Goal: Task Accomplishment & Management: Use online tool/utility

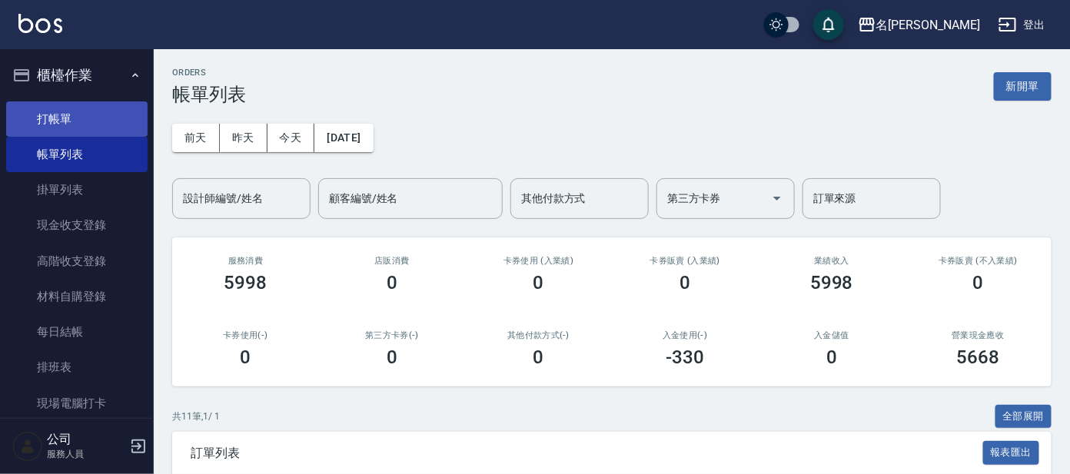
click at [99, 112] on link "打帳單" at bounding box center [76, 118] width 141 height 35
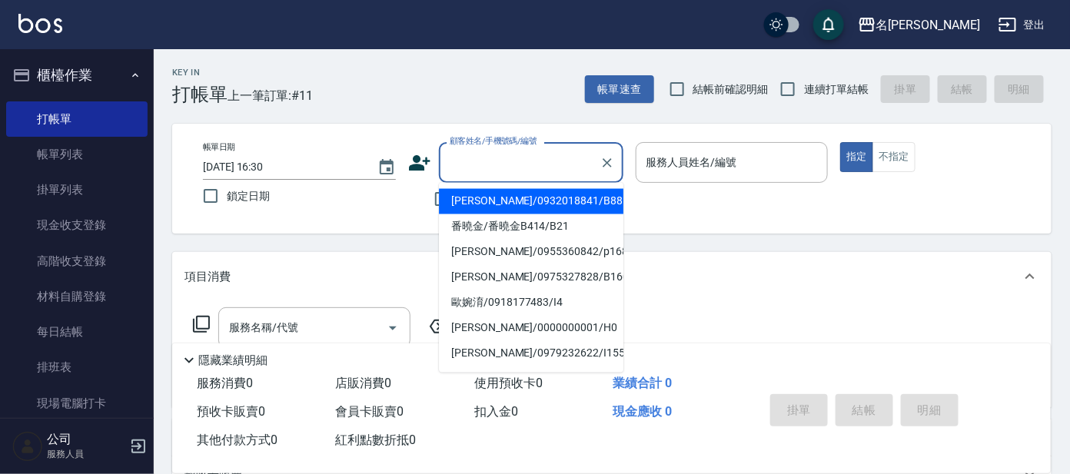
click at [503, 154] on input "顧客姓名/手機號碼/編號" at bounding box center [520, 162] width 148 height 27
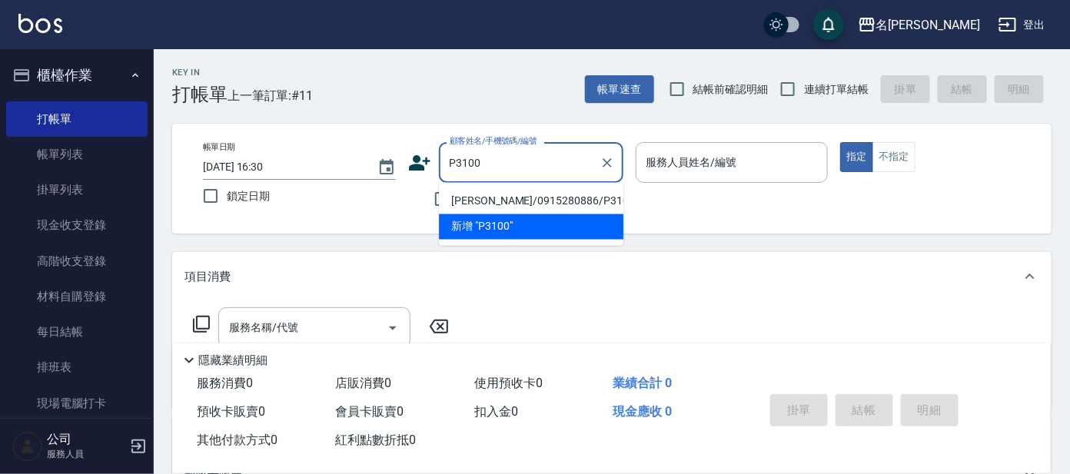
click at [522, 203] on li "[PERSON_NAME]/0915280886/P3100" at bounding box center [531, 201] width 185 height 25
type input "[PERSON_NAME]/0915280886/P3100"
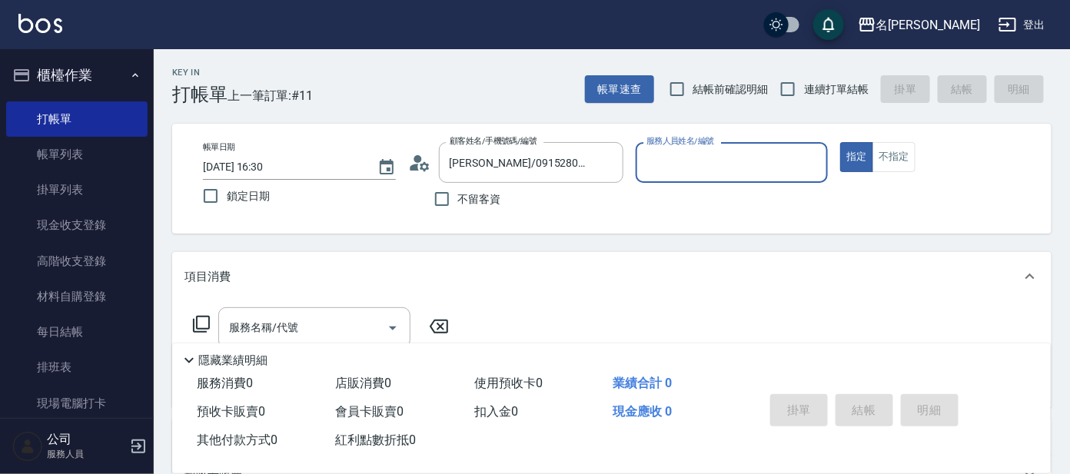
type input "公司 -100"
click at [814, 163] on icon "Clear" at bounding box center [812, 162] width 9 height 9
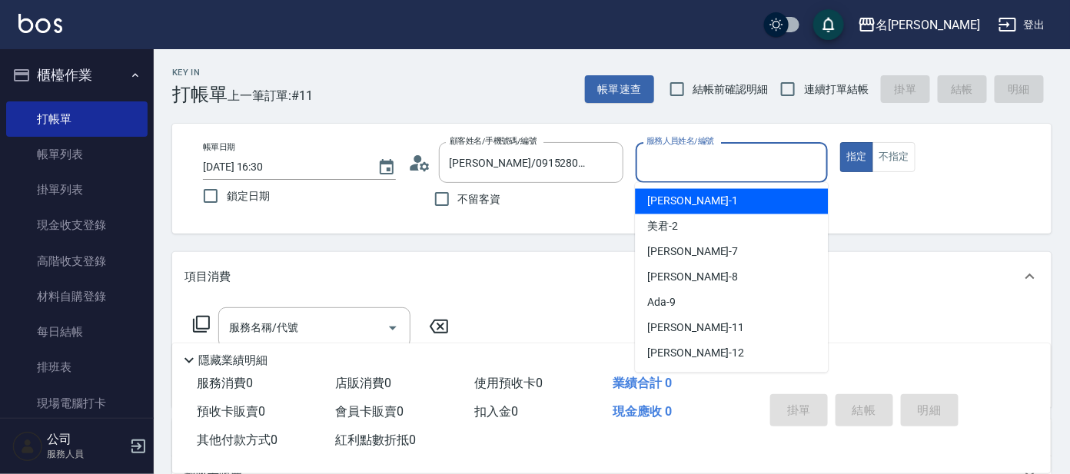
click at [795, 159] on input "服務人員姓名/編號" at bounding box center [732, 162] width 179 height 27
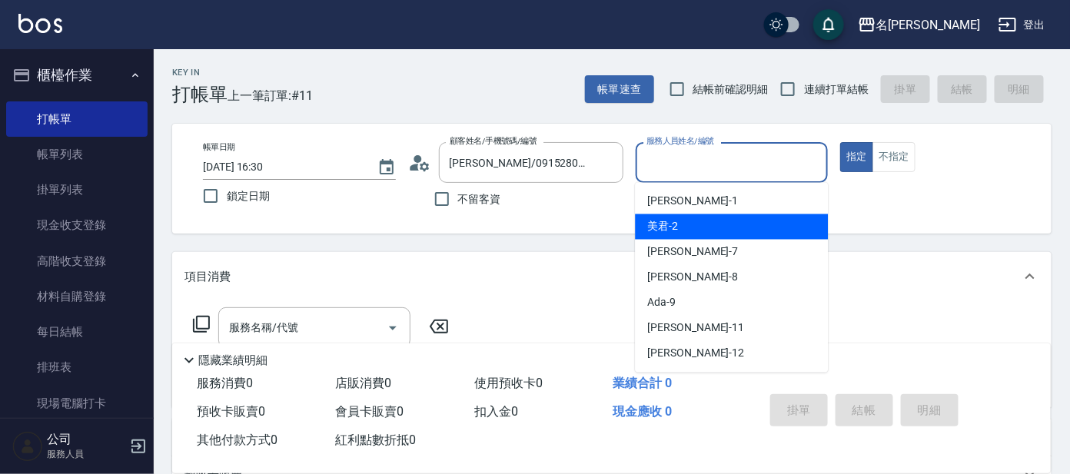
click at [767, 222] on div "美君 -2" at bounding box center [731, 227] width 193 height 25
type input "美君-2"
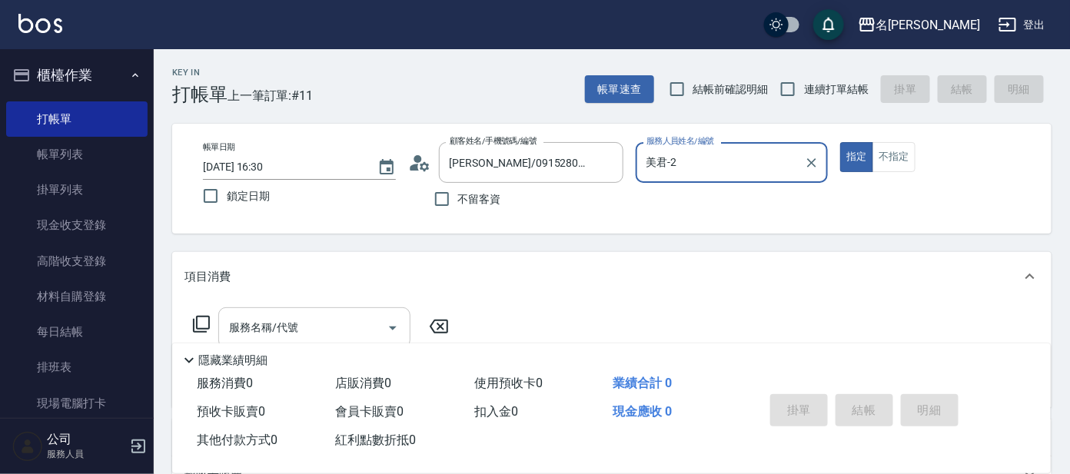
click at [280, 316] on div "服務名稱/代號 服務名稱/代號" at bounding box center [314, 328] width 192 height 41
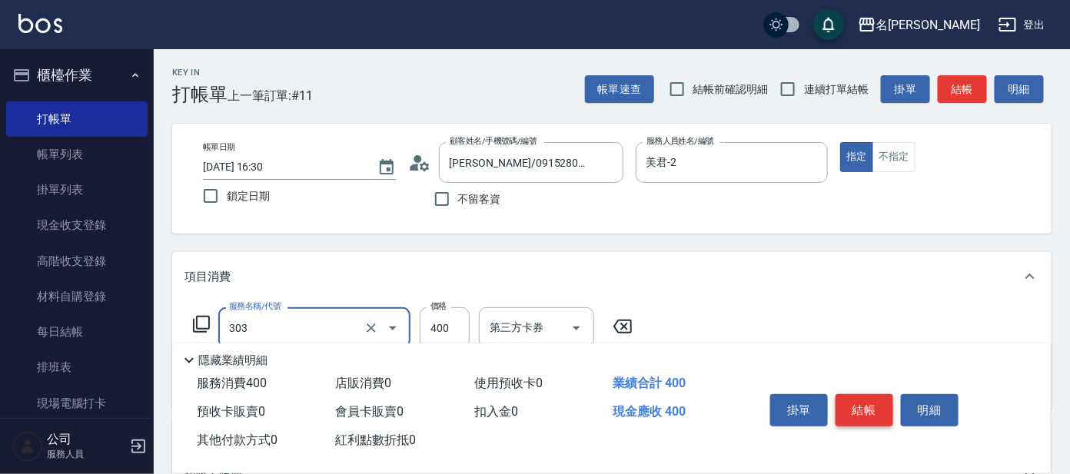
type input "剪髮C級設計師(303)"
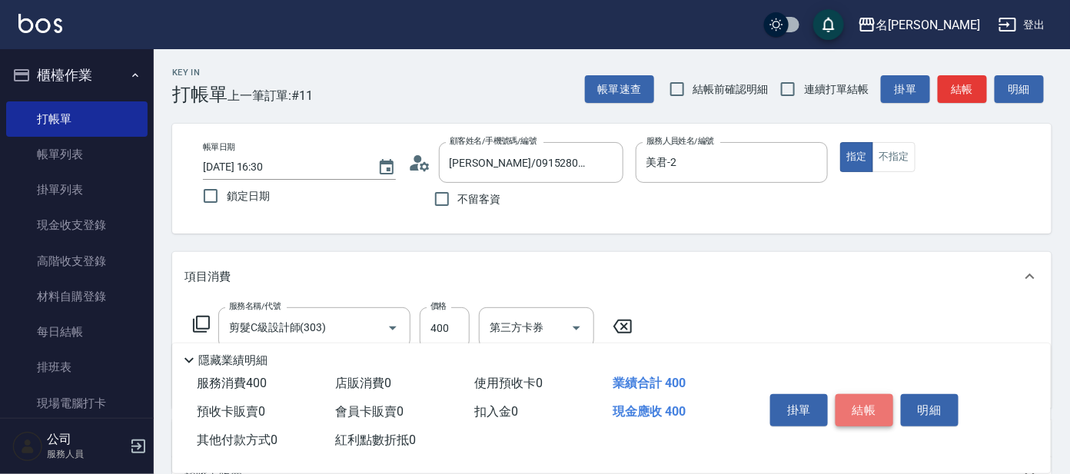
click at [862, 398] on button "結帳" at bounding box center [865, 410] width 58 height 32
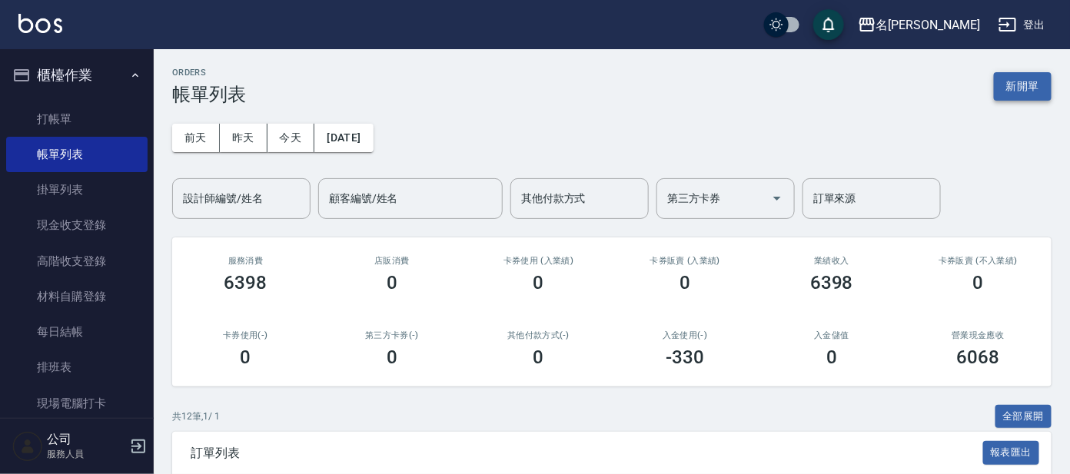
click at [1015, 88] on button "新開單" at bounding box center [1023, 86] width 58 height 28
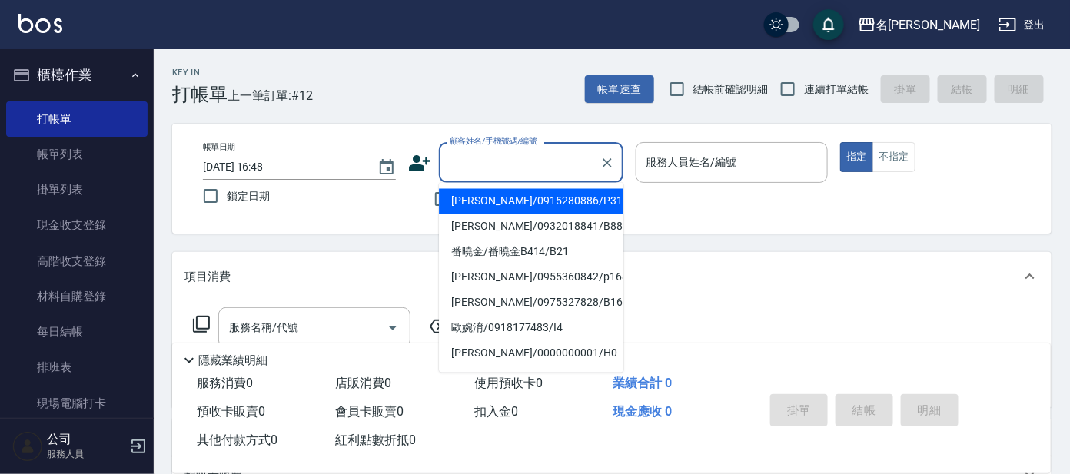
click at [471, 174] on input "顧客姓名/手機號碼/編號" at bounding box center [520, 162] width 148 height 27
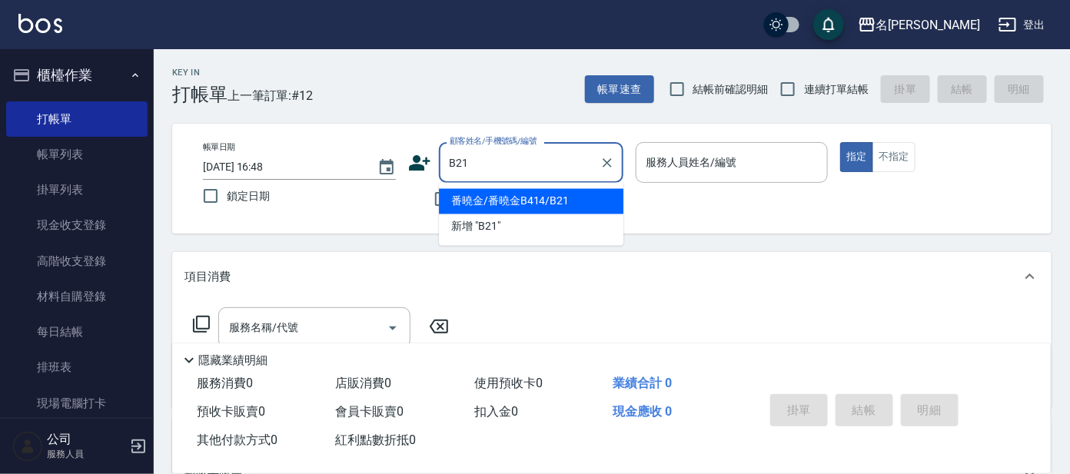
type input "番曉金/番曉金B414/B21"
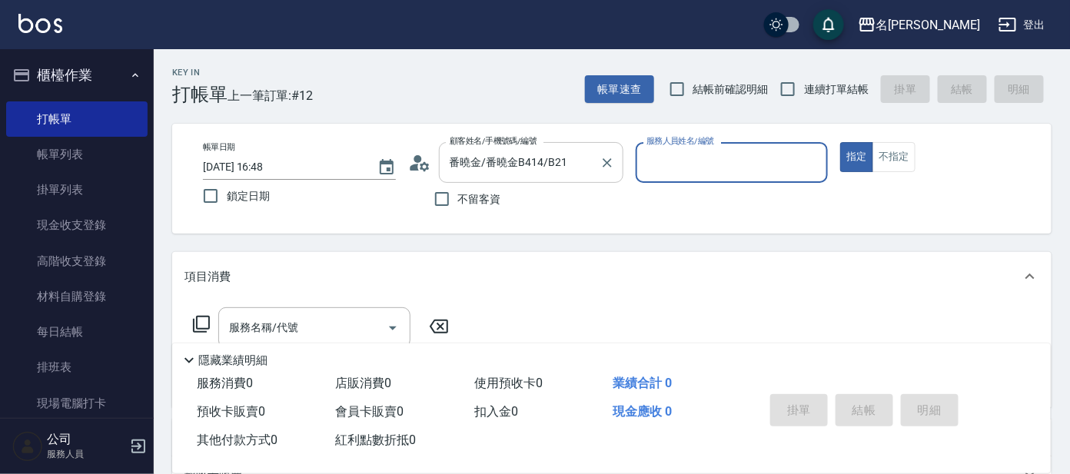
type input "美君-2"
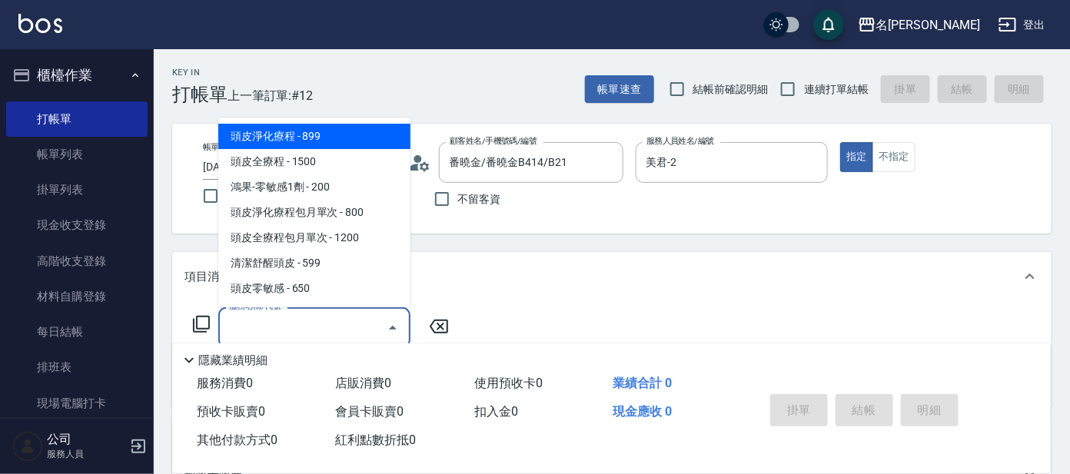
drag, startPoint x: 323, startPoint y: 321, endPoint x: 311, endPoint y: 323, distance: 12.4
click at [321, 323] on input "服務名稱/代號" at bounding box center [302, 327] width 155 height 27
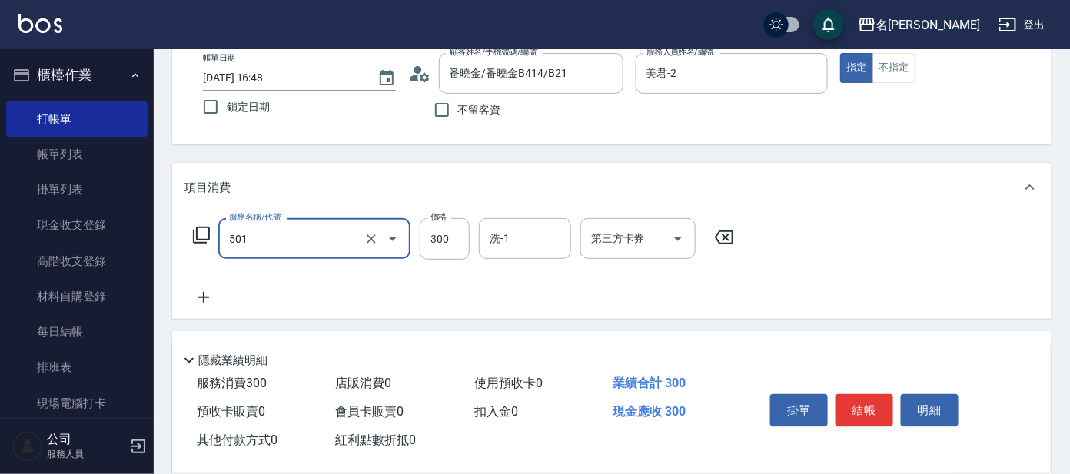
scroll to position [274, 0]
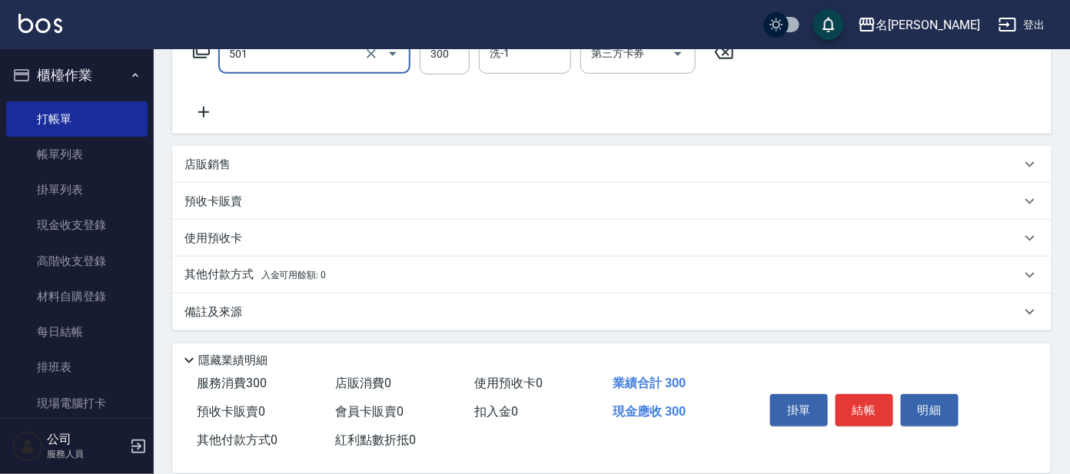
type input "洗髮(創意)(501)"
drag, startPoint x: 206, startPoint y: 105, endPoint x: 206, endPoint y: 72, distance: 33.1
click at [201, 98] on div "服務名稱/代號 洗髮(創意)(501) 服務名稱/代號 價格 300 價格 洗-1 洗-1 第三方卡券 第三方卡券" at bounding box center [464, 77] width 559 height 88
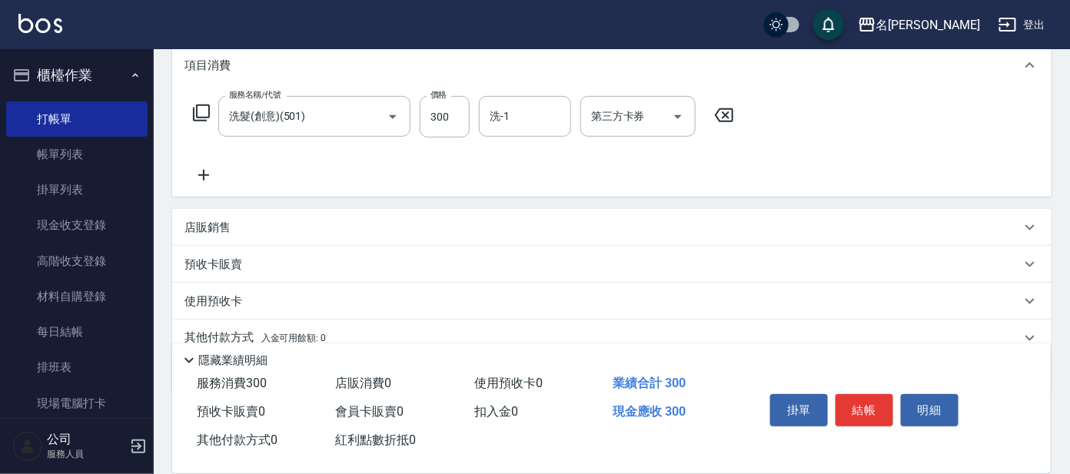
scroll to position [178, 0]
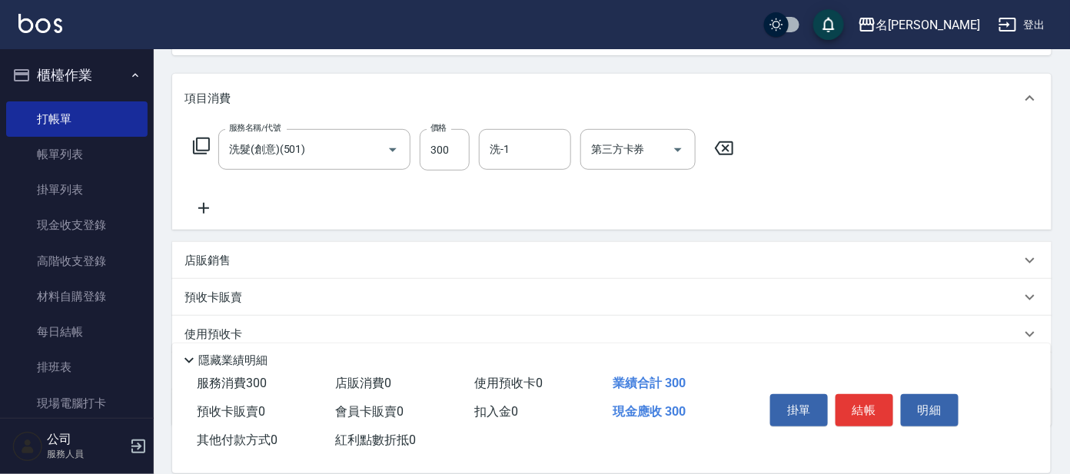
click at [200, 209] on icon at bounding box center [204, 208] width 38 height 18
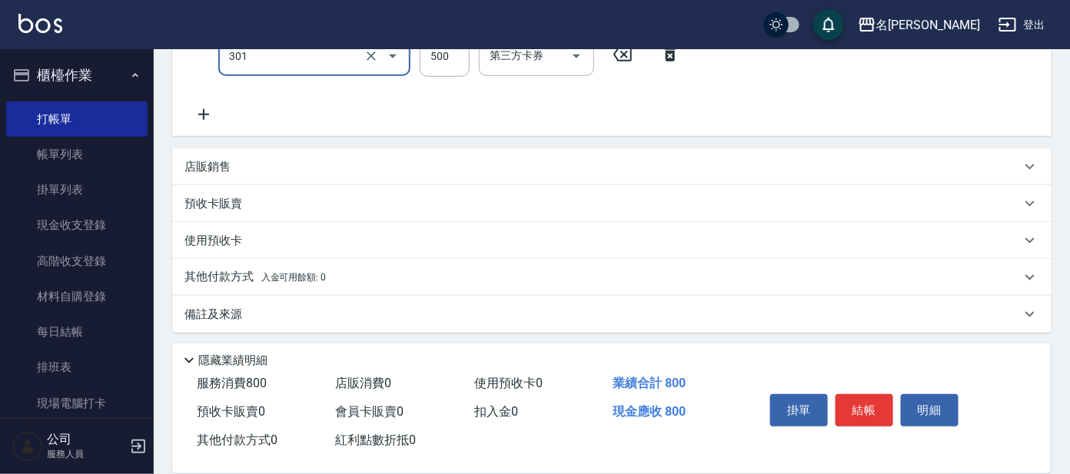
scroll to position [334, 0]
type input "剪髮 A級設計師(301)"
click at [194, 105] on icon at bounding box center [204, 113] width 38 height 18
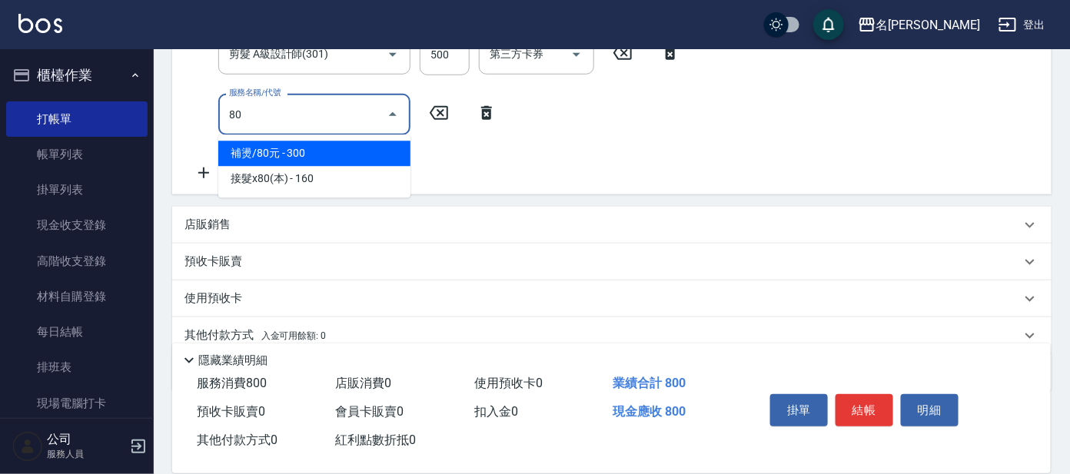
type input "803"
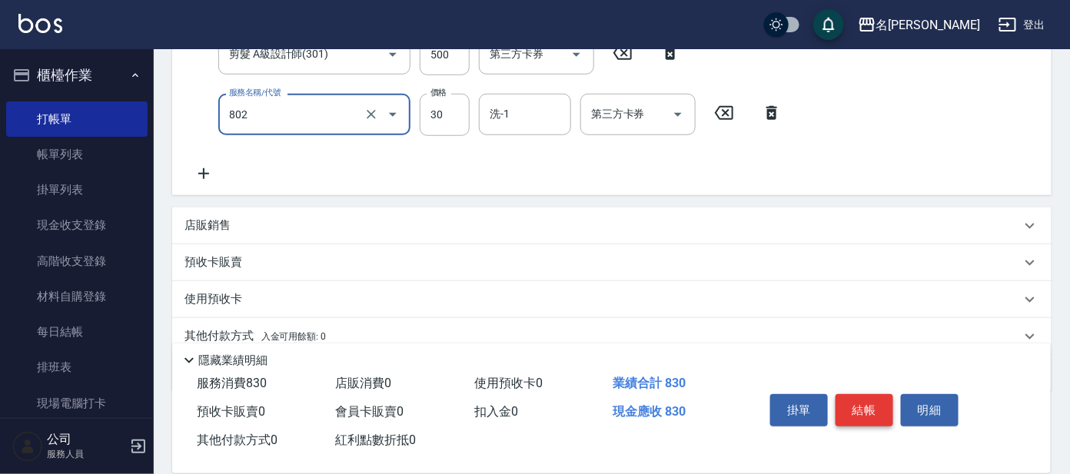
type input "潤絲(802)"
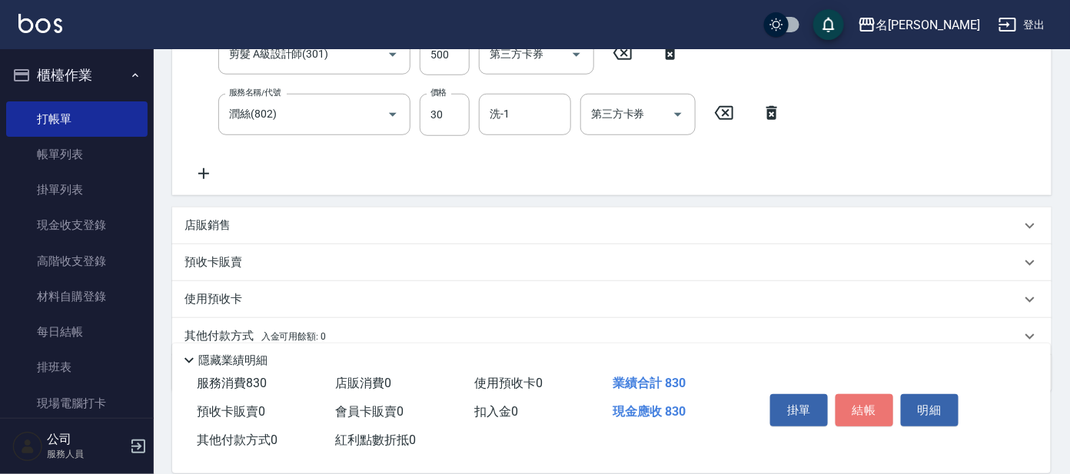
drag, startPoint x: 857, startPoint y: 406, endPoint x: 849, endPoint y: 397, distance: 12.5
click at [857, 405] on button "結帳" at bounding box center [865, 410] width 58 height 32
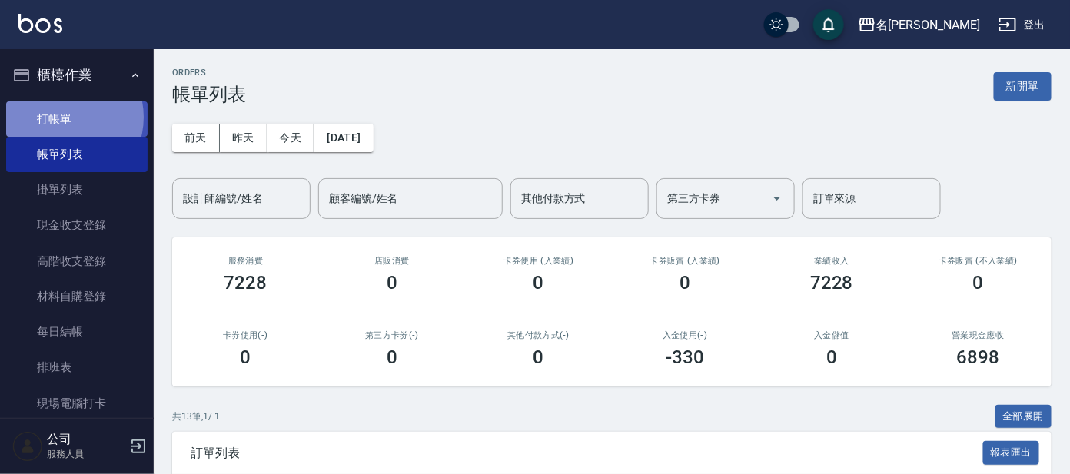
click at [65, 117] on link "打帳單" at bounding box center [76, 118] width 141 height 35
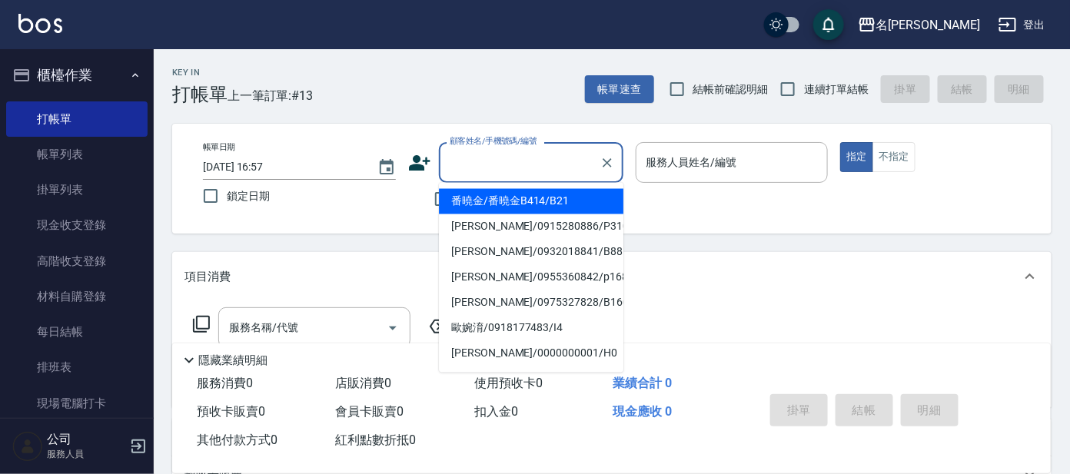
drag, startPoint x: 545, startPoint y: 156, endPoint x: 552, endPoint y: 122, distance: 34.5
click at [544, 147] on div "顧客姓名/手機號碼/編號" at bounding box center [531, 162] width 185 height 41
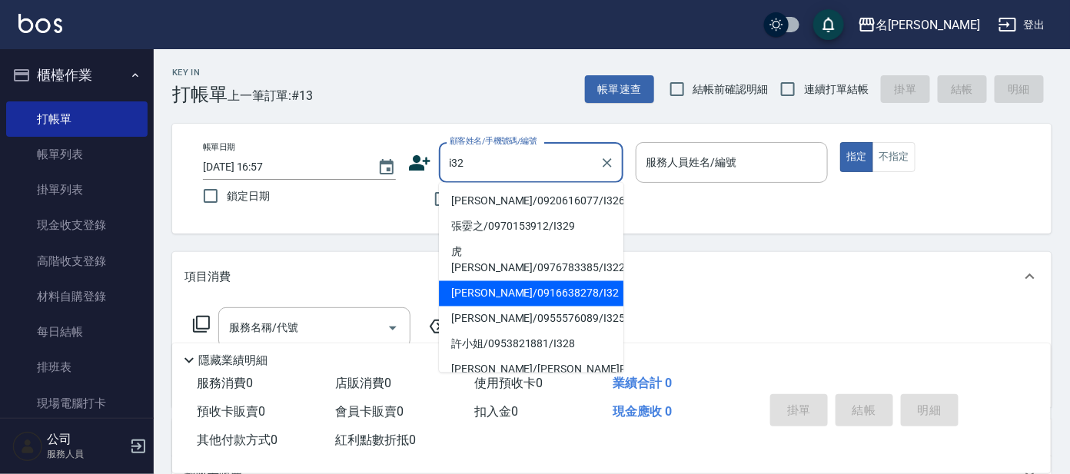
click at [576, 281] on li "[PERSON_NAME]/0916638278/I32" at bounding box center [531, 293] width 185 height 25
type input "[PERSON_NAME]/0916638278/I32"
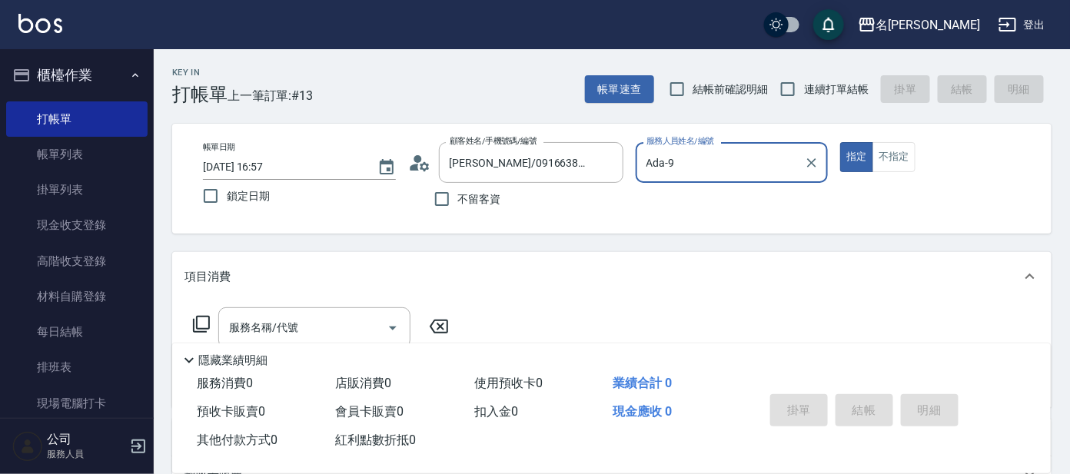
type input "Ada-9"
click at [414, 161] on icon at bounding box center [419, 162] width 23 height 23
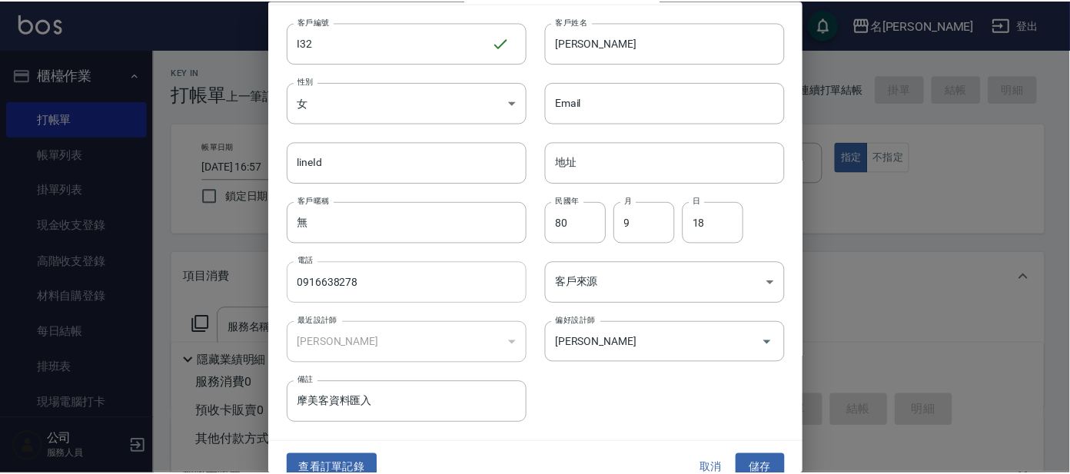
scroll to position [58, 0]
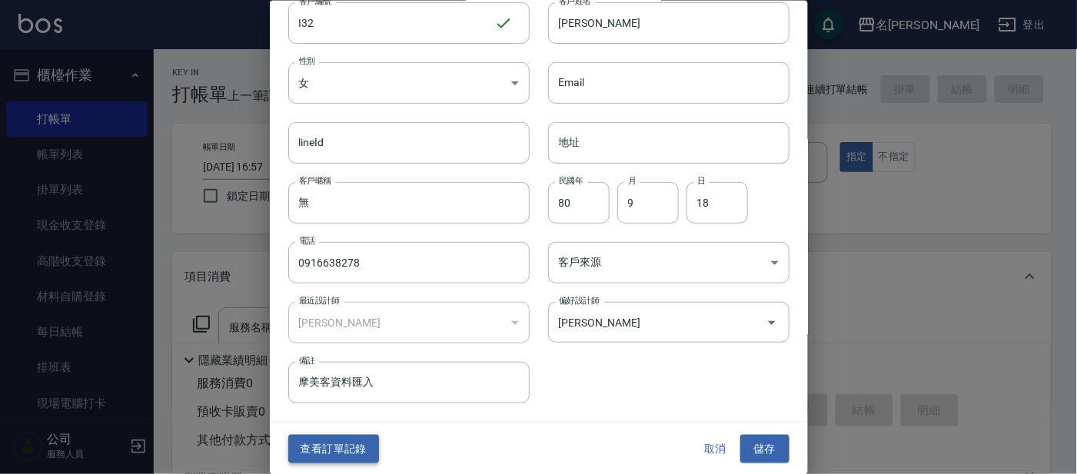
click at [343, 454] on button "查看訂單記錄" at bounding box center [333, 449] width 91 height 28
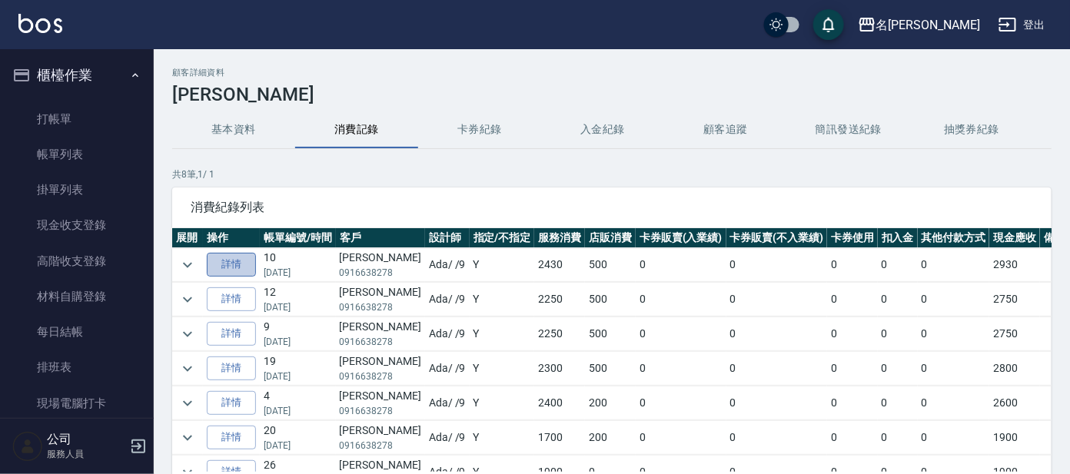
click at [241, 254] on link "詳情" at bounding box center [231, 265] width 49 height 24
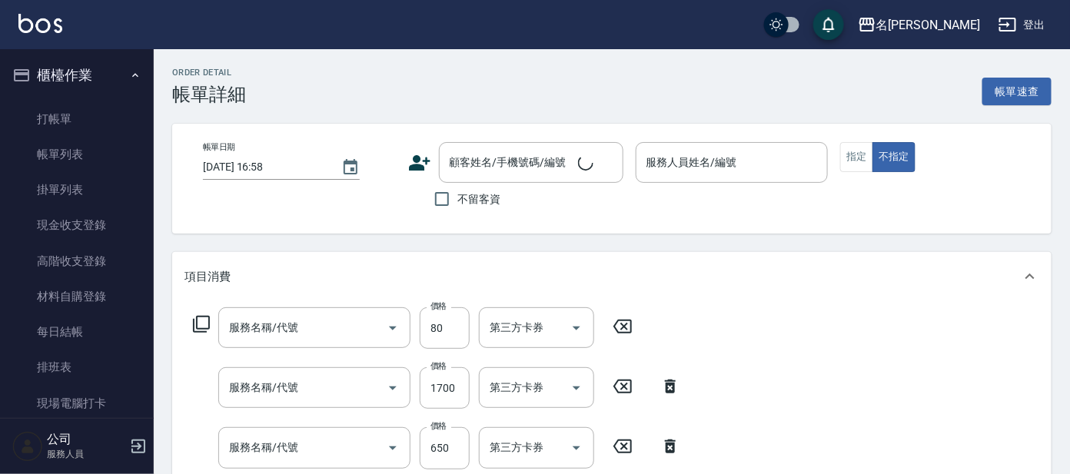
type input "[DATE] 16:58"
type input "Ada-9"
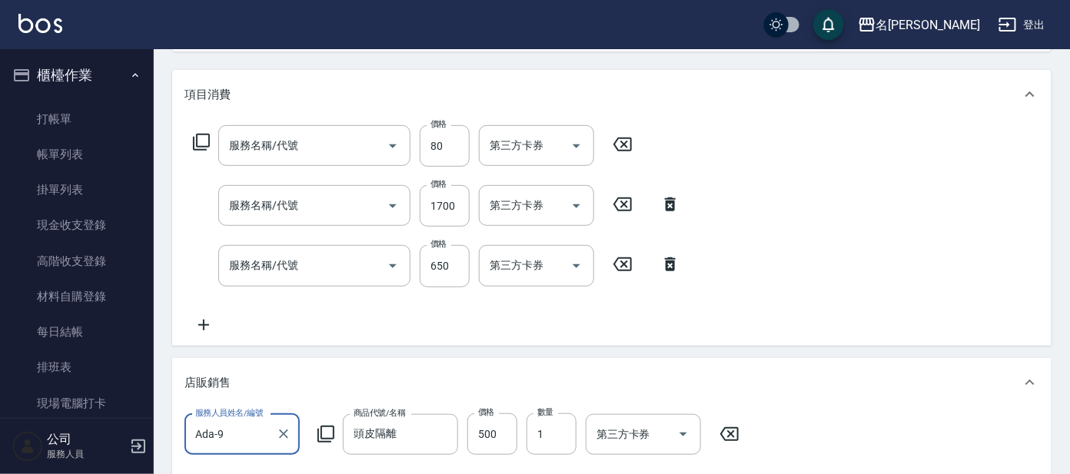
type input "快速修護(800)"
type input "染髮(400)"
type input "頭皮零敏感(111)"
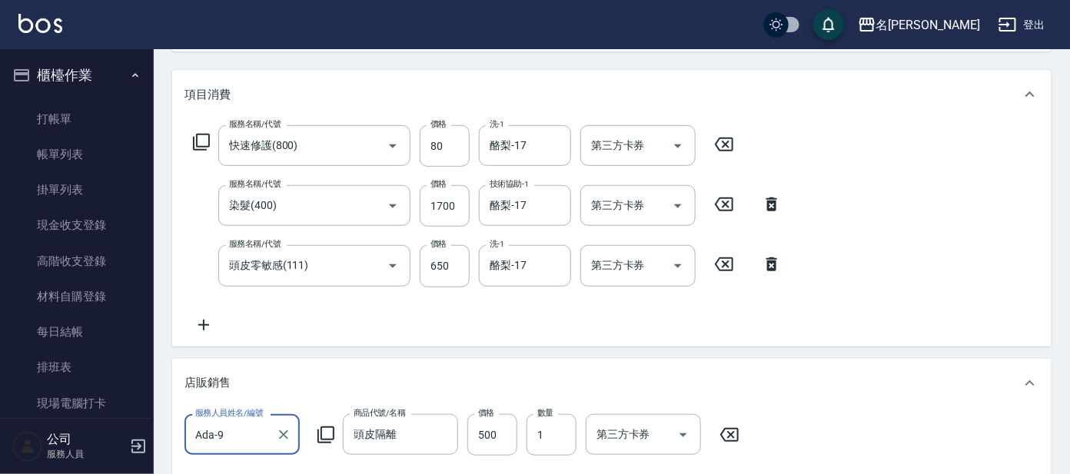
type input "[PERSON_NAME]/0916638278/I32"
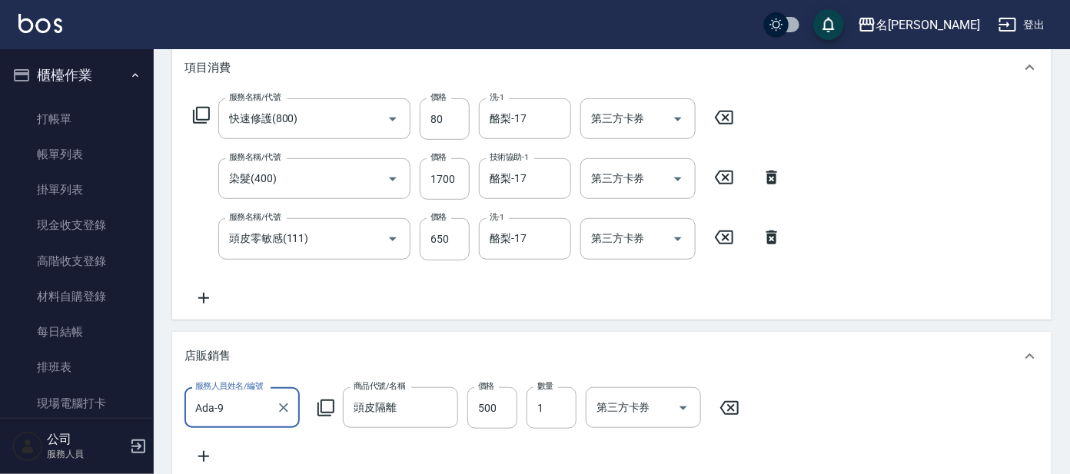
scroll to position [95, 0]
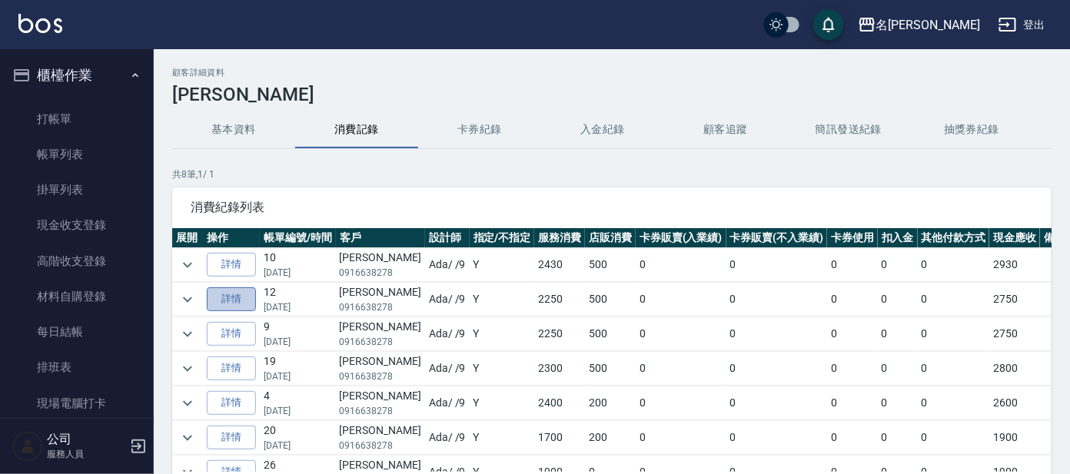
click at [232, 294] on link "詳情" at bounding box center [231, 300] width 49 height 24
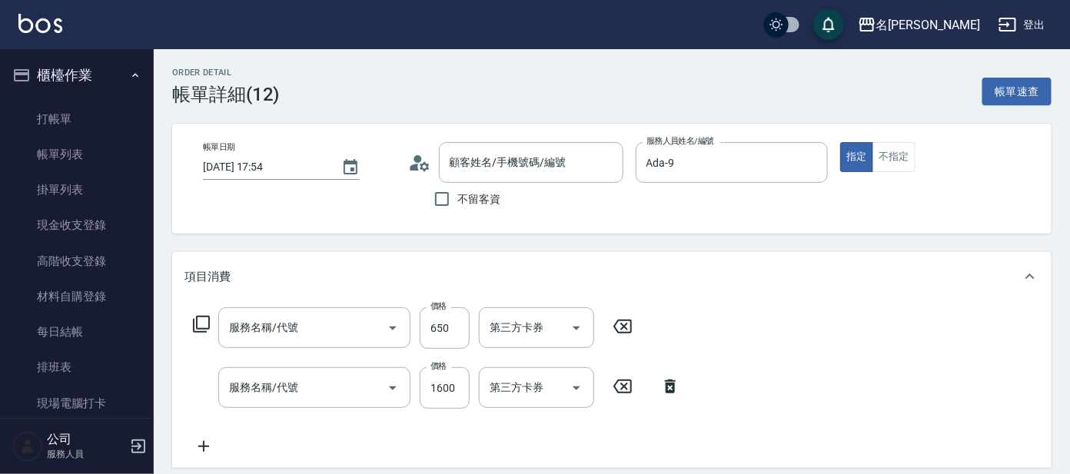
type input "[DATE] 17:54"
type input "Ada-9"
type input "[PERSON_NAME]/0916638278/I32"
type input "頭皮零敏感(111)"
type input "染髮(400)"
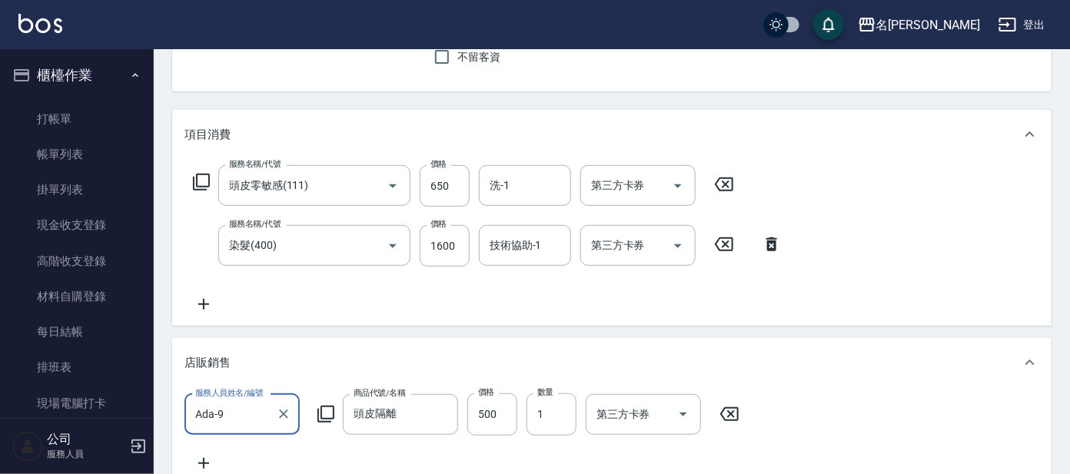
scroll to position [191, 0]
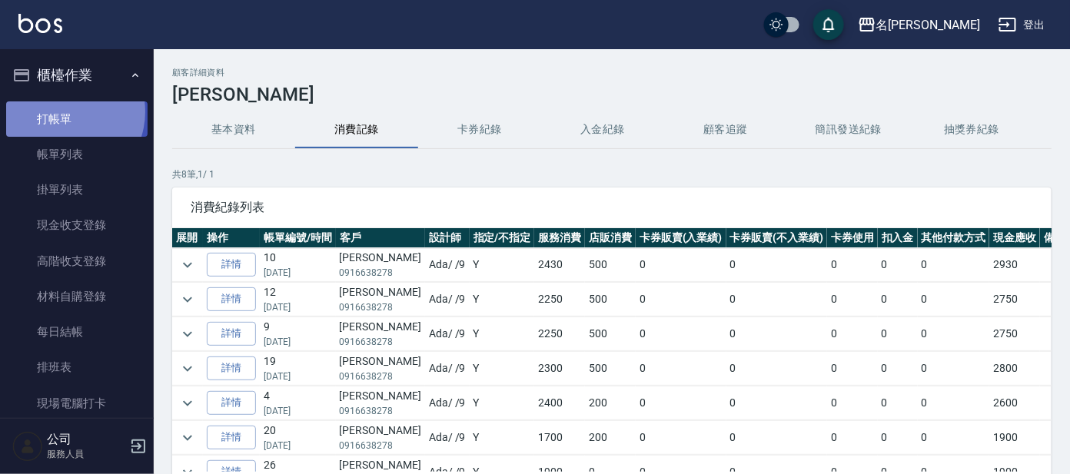
click at [65, 111] on link "打帳單" at bounding box center [76, 118] width 141 height 35
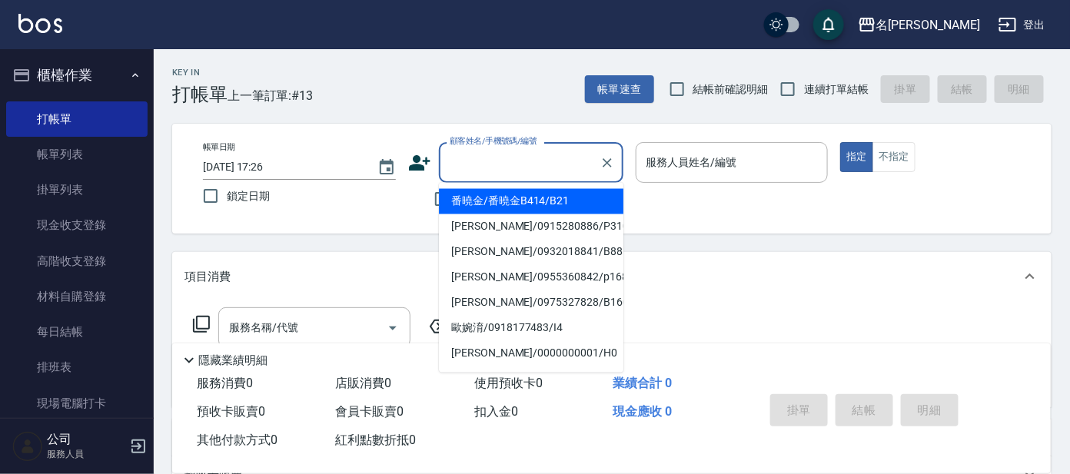
click at [469, 163] on input "顧客姓名/手機號碼/編號" at bounding box center [520, 162] width 148 height 27
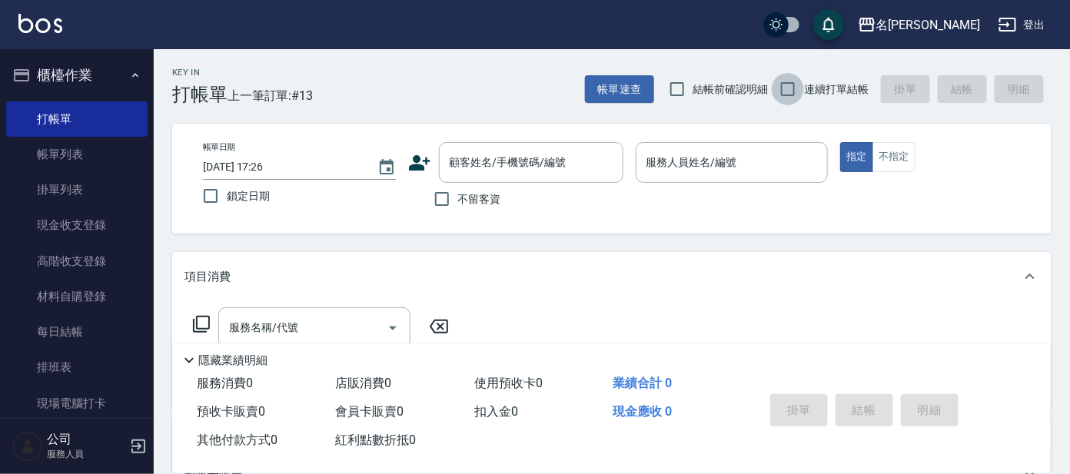
click at [785, 97] on input "連續打單結帳" at bounding box center [788, 89] width 32 height 32
checkbox input "true"
click at [553, 137] on div "帳單日期 [DATE] 17:26 鎖定日期 顧客姓名/手機號碼/編號 顧客姓名/手機號碼/編號 不留客資 服務人員姓名/編號 服務人員姓名/編號 指定 不指定" at bounding box center [612, 179] width 880 height 110
drag, startPoint x: 532, startPoint y: 162, endPoint x: 524, endPoint y: 172, distance: 13.1
click at [526, 170] on input "顧客姓名/手機號碼/編號" at bounding box center [520, 162] width 148 height 27
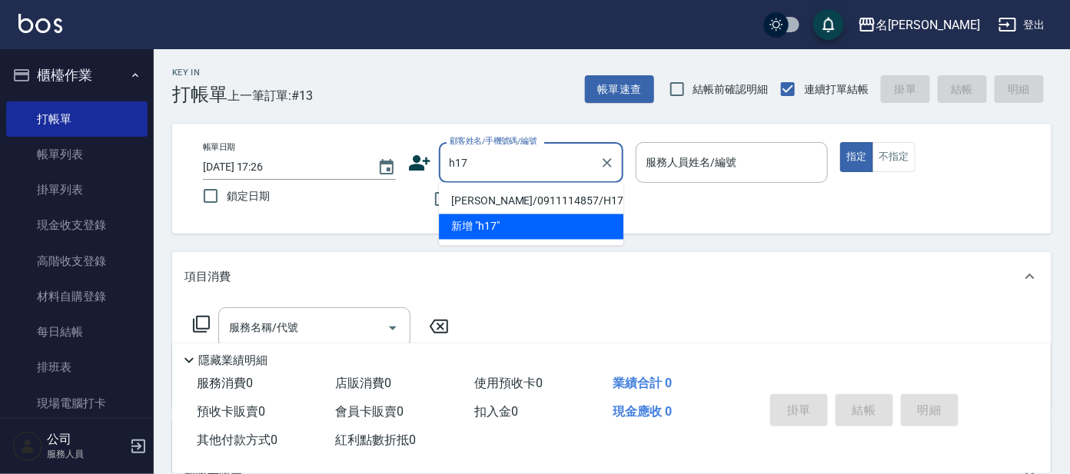
type input "[PERSON_NAME]/0911114857/H17"
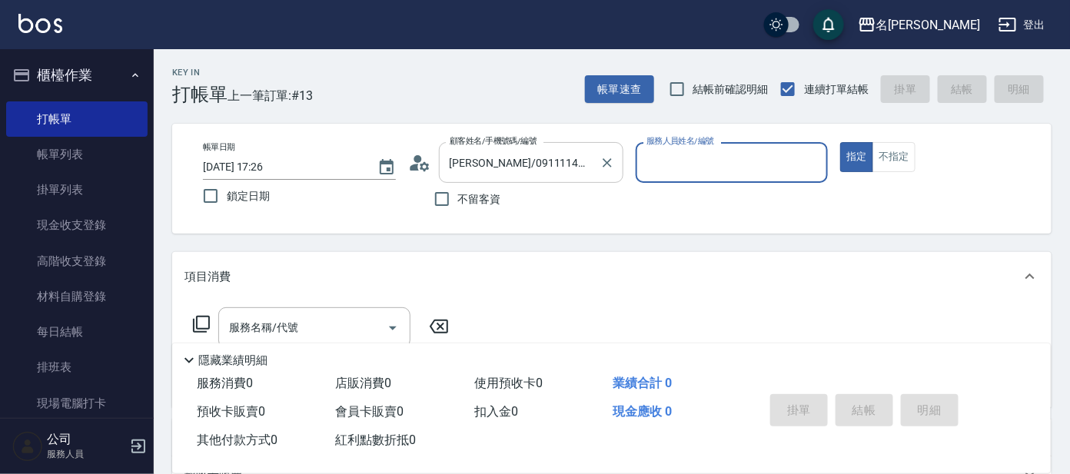
type input "[PERSON_NAME]-8"
click at [840, 142] on button "指定" at bounding box center [856, 157] width 33 height 30
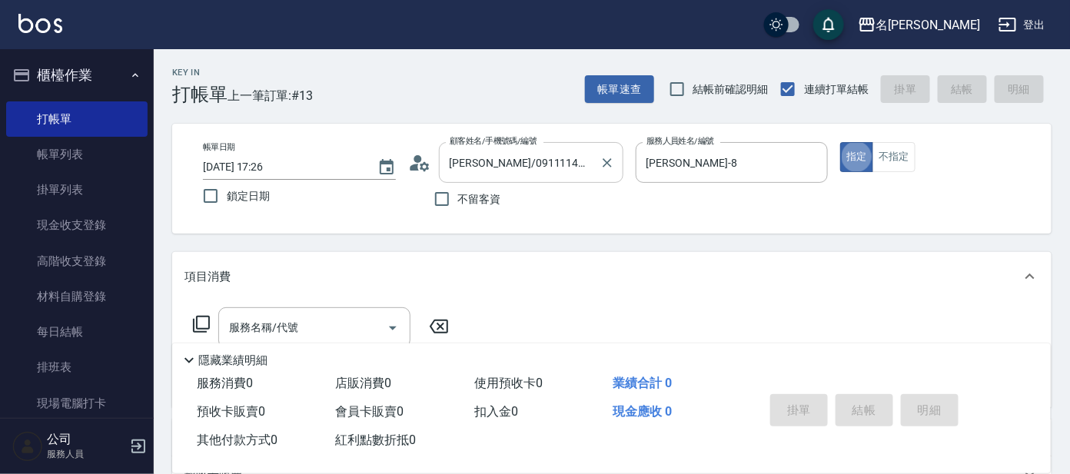
type button "true"
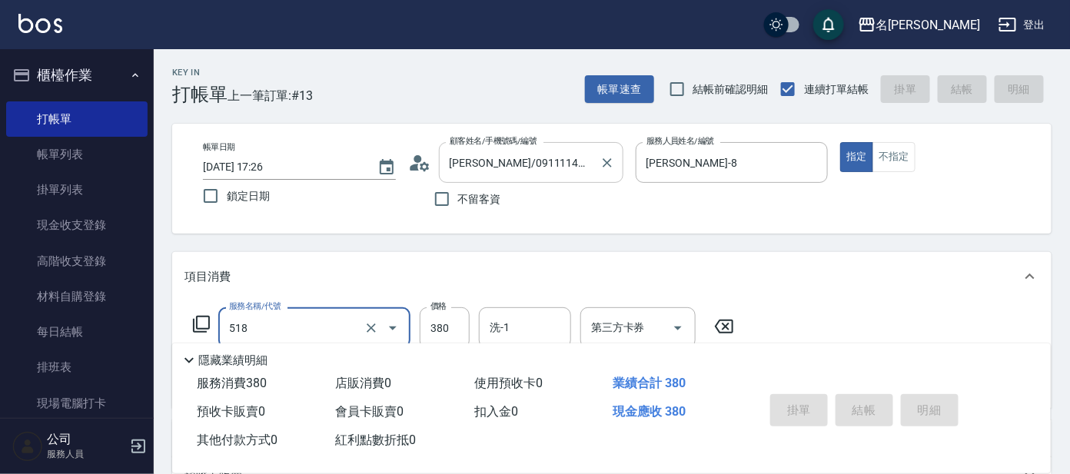
type input "518"
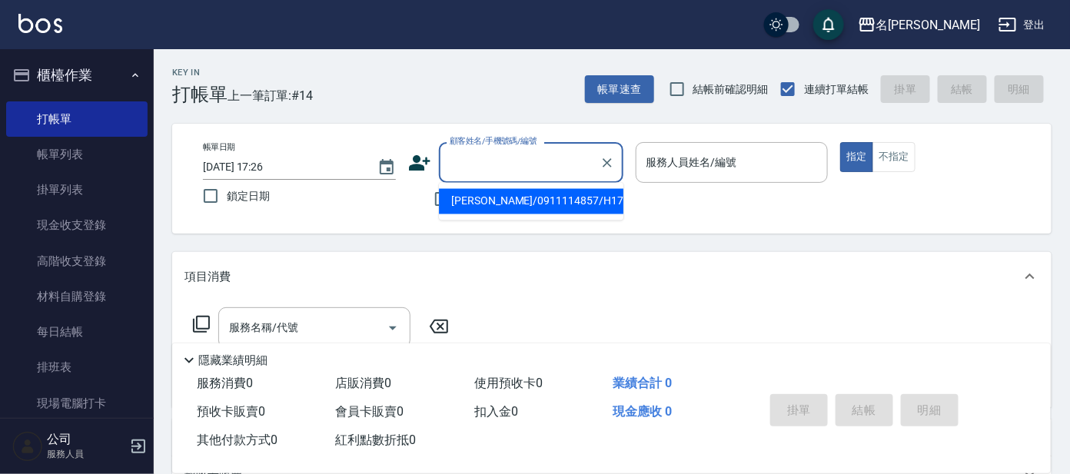
click at [533, 161] on input "顧客姓名/手機號碼/編號" at bounding box center [520, 162] width 148 height 27
type input "h21"
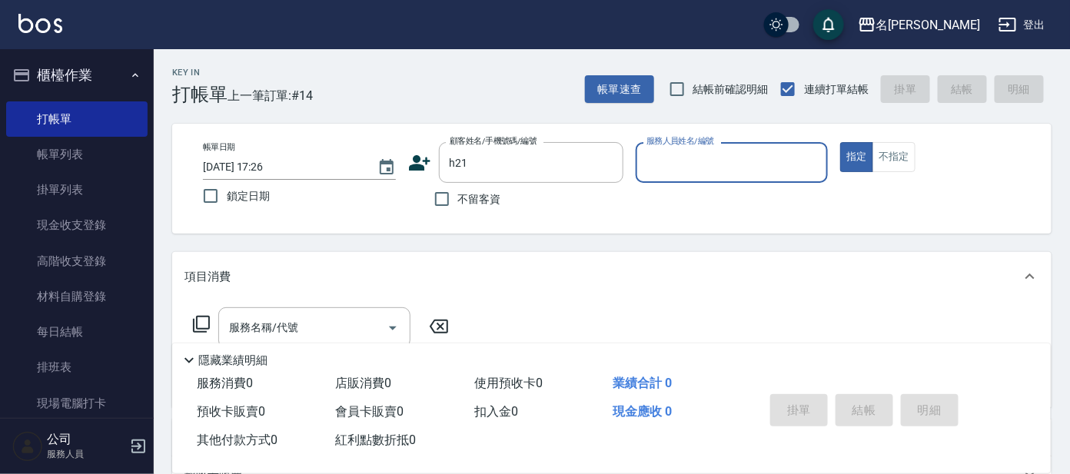
click at [419, 156] on icon at bounding box center [420, 162] width 22 height 15
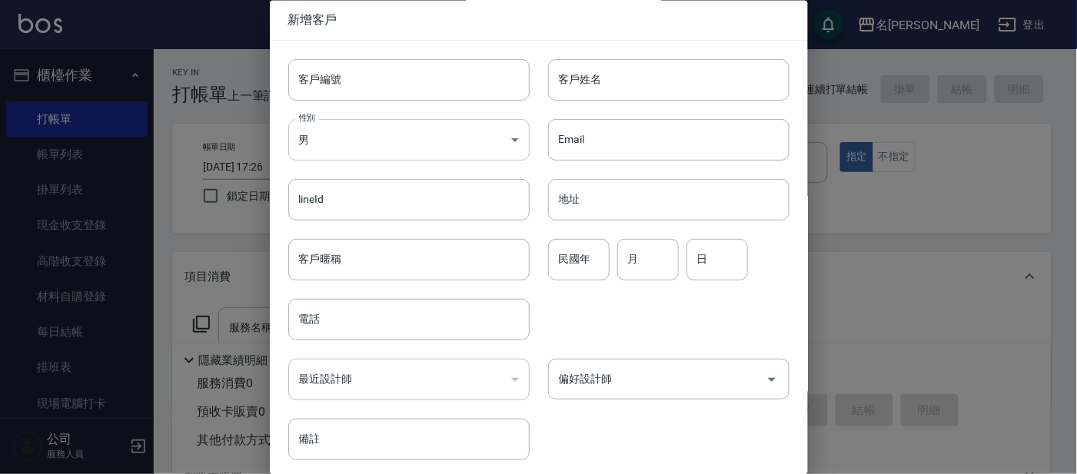
type input "h21"
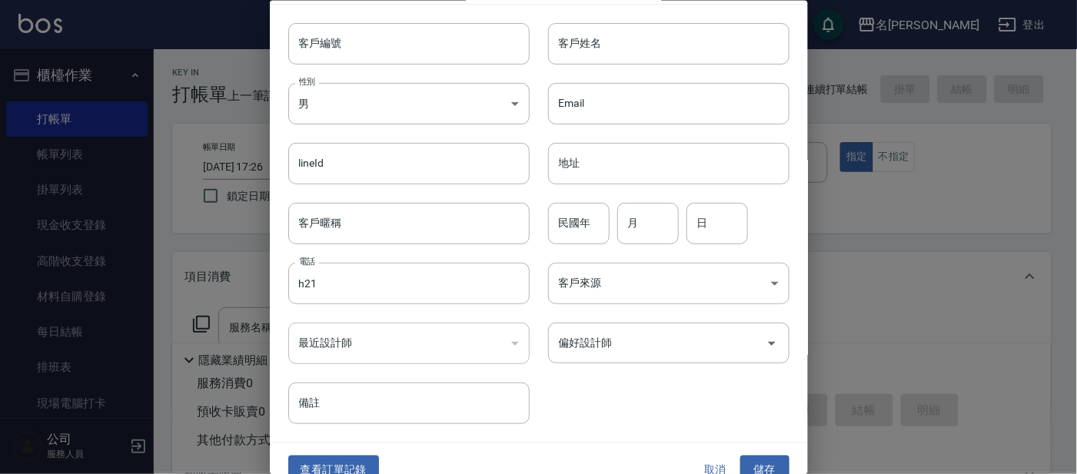
scroll to position [58, 0]
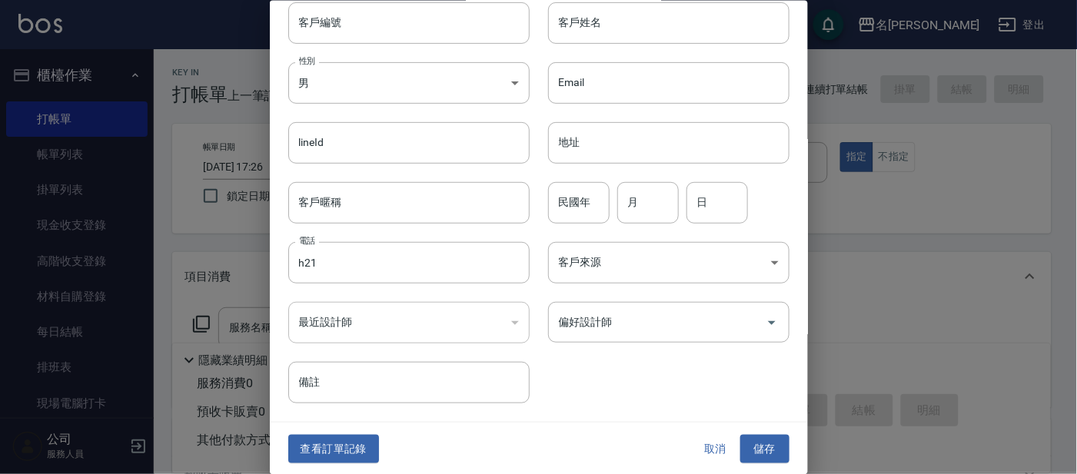
click at [711, 439] on button "取消" at bounding box center [715, 449] width 49 height 28
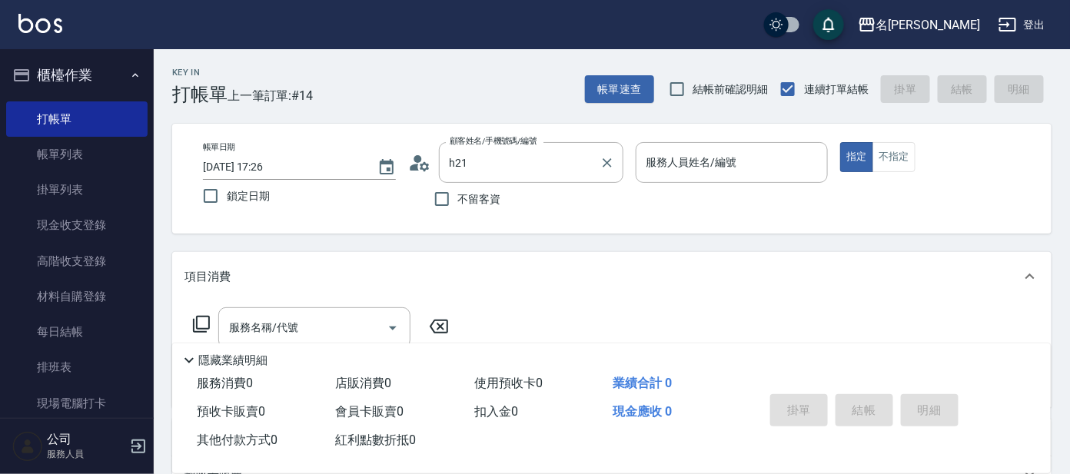
click at [527, 145] on label "顧客姓名/手機號碼/編號" at bounding box center [494, 141] width 88 height 12
click at [527, 149] on input "h21" at bounding box center [520, 162] width 148 height 27
click at [525, 159] on input "h21" at bounding box center [520, 162] width 148 height 27
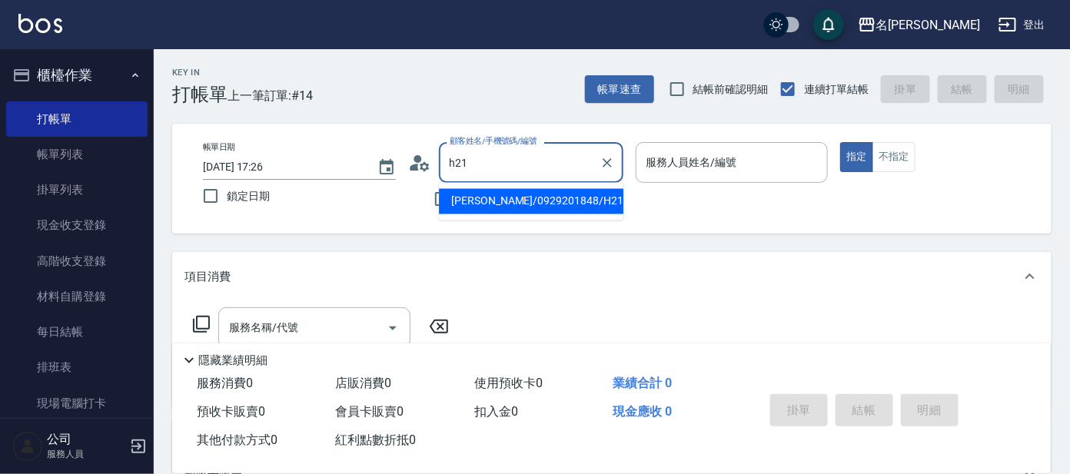
click at [514, 206] on li "[PERSON_NAME]/0929201848/H21" at bounding box center [531, 201] width 185 height 25
type input "[PERSON_NAME]/0929201848/H21"
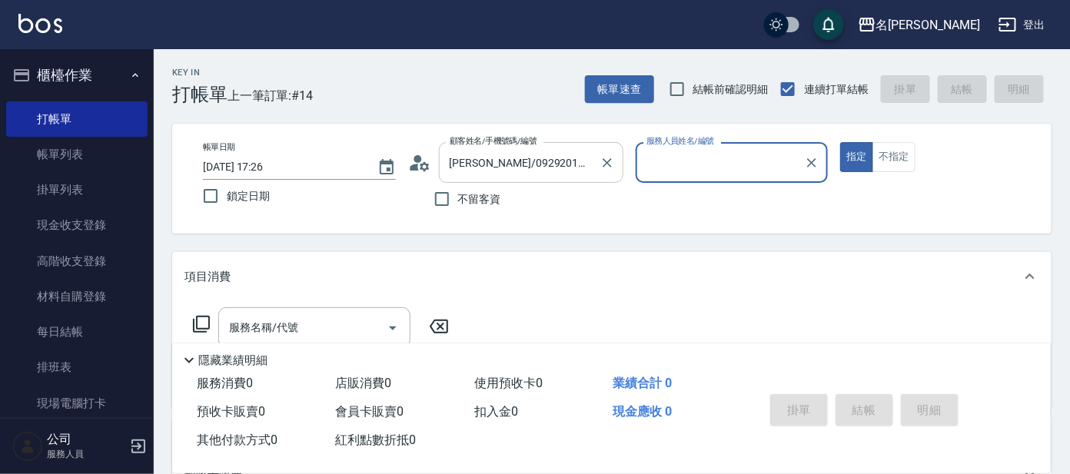
type input "[PERSON_NAME]-8"
click at [420, 170] on icon at bounding box center [419, 162] width 23 height 23
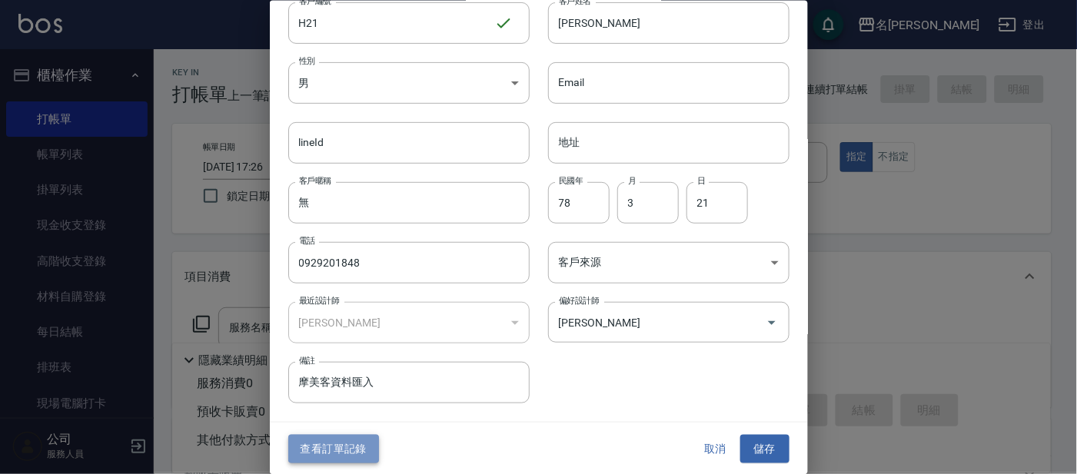
click at [318, 457] on button "查看訂單記錄" at bounding box center [333, 449] width 91 height 28
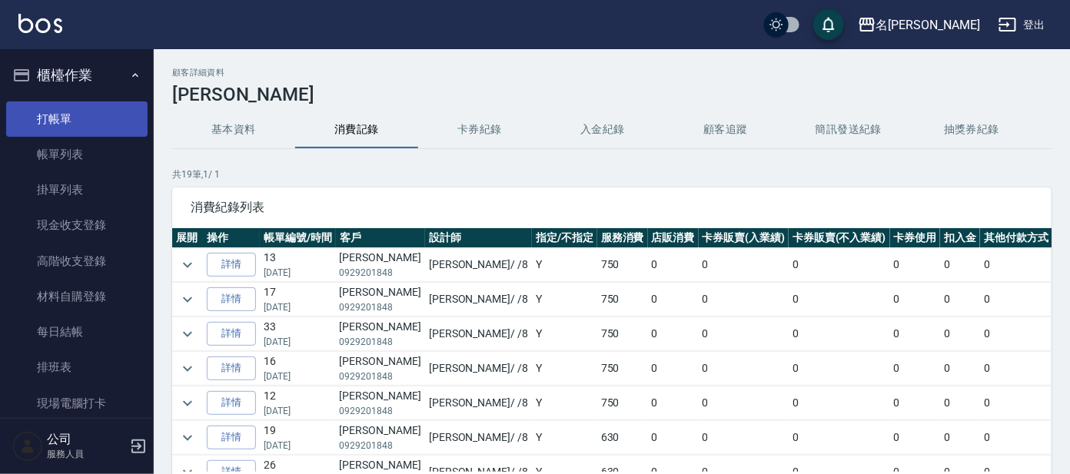
click at [85, 108] on link "打帳單" at bounding box center [76, 118] width 141 height 35
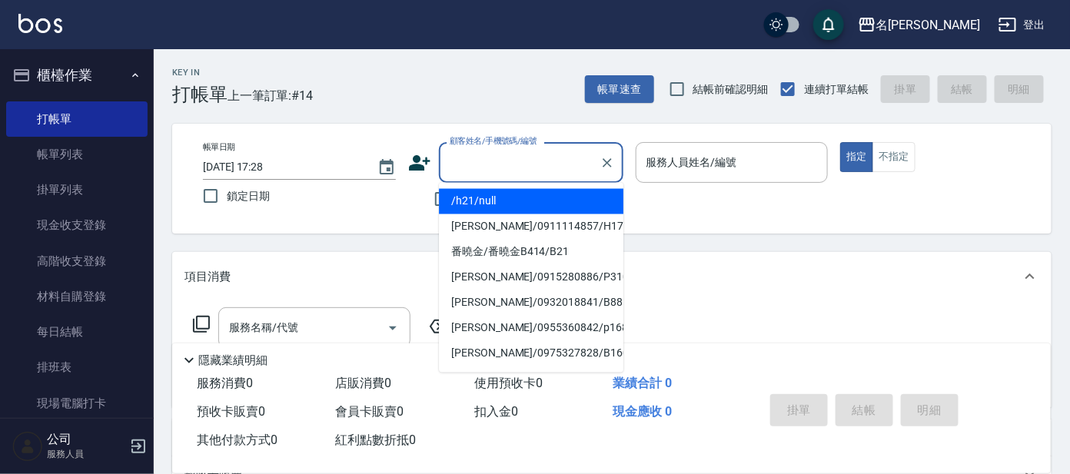
click at [508, 156] on input "顧客姓名/手機號碼/編號" at bounding box center [520, 162] width 148 height 27
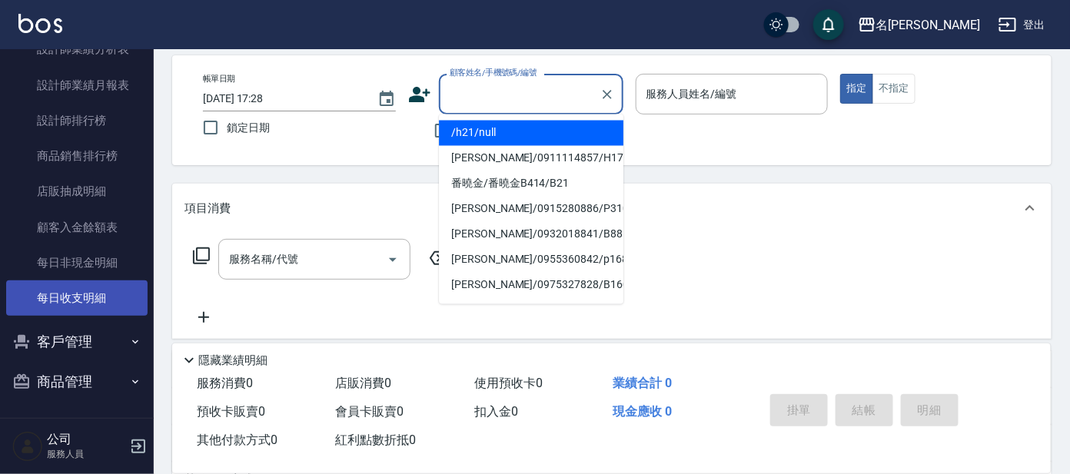
scroll to position [95, 0]
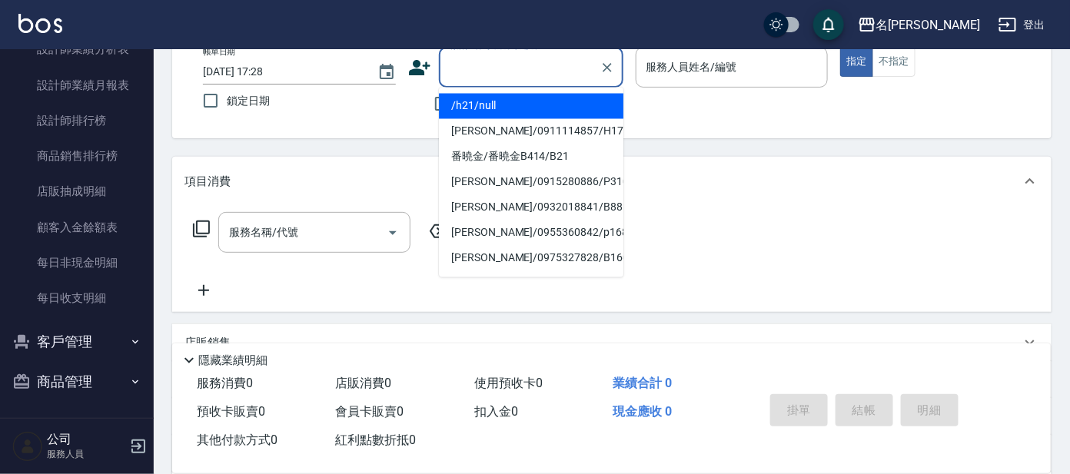
drag, startPoint x: 78, startPoint y: 347, endPoint x: 77, endPoint y: 373, distance: 26.2
click at [78, 347] on button "客戶管理" at bounding box center [76, 342] width 141 height 40
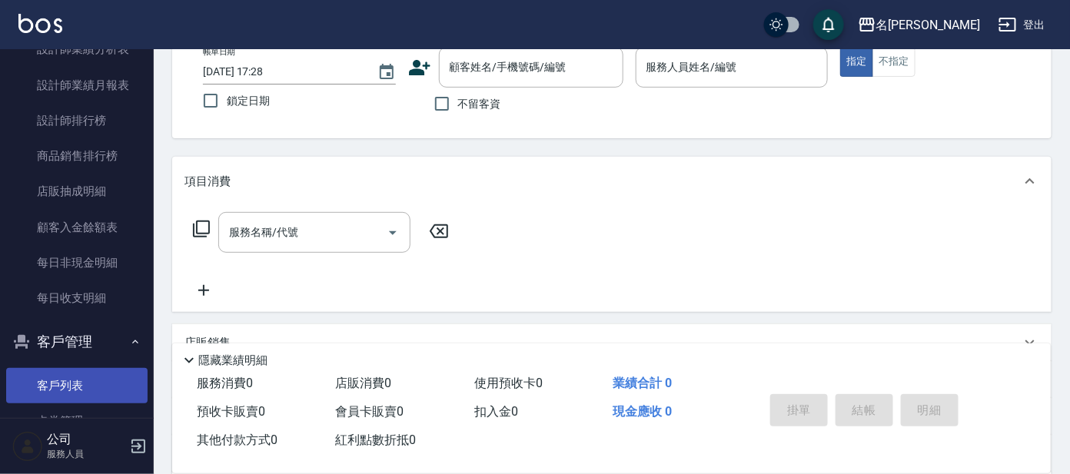
click at [81, 380] on link "客戶列表" at bounding box center [76, 385] width 141 height 35
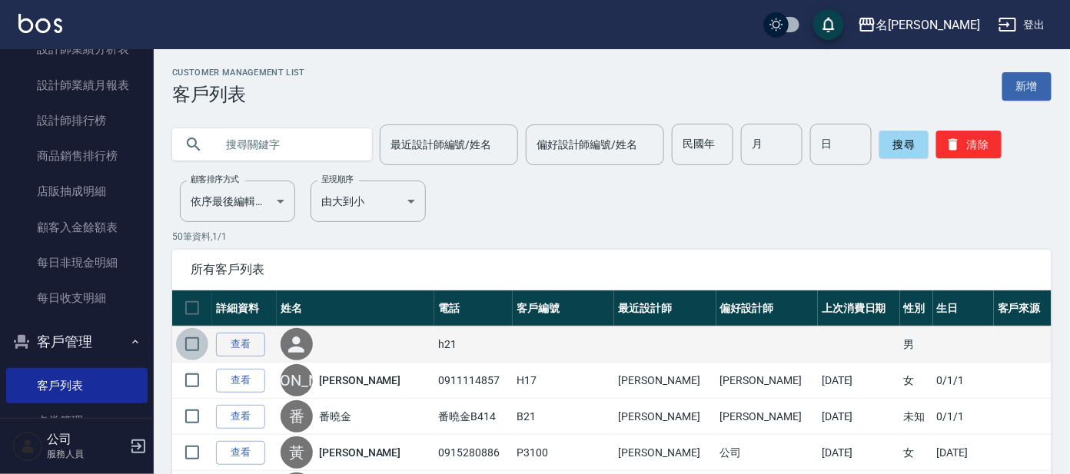
click at [195, 344] on input "checkbox" at bounding box center [192, 344] width 32 height 32
checkbox input "true"
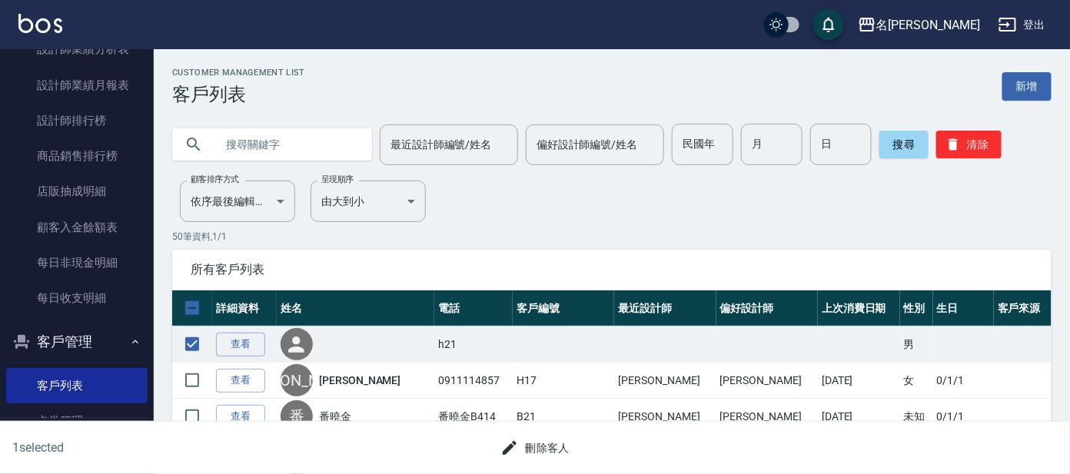
click at [540, 451] on button "刪除客人" at bounding box center [534, 448] width 81 height 28
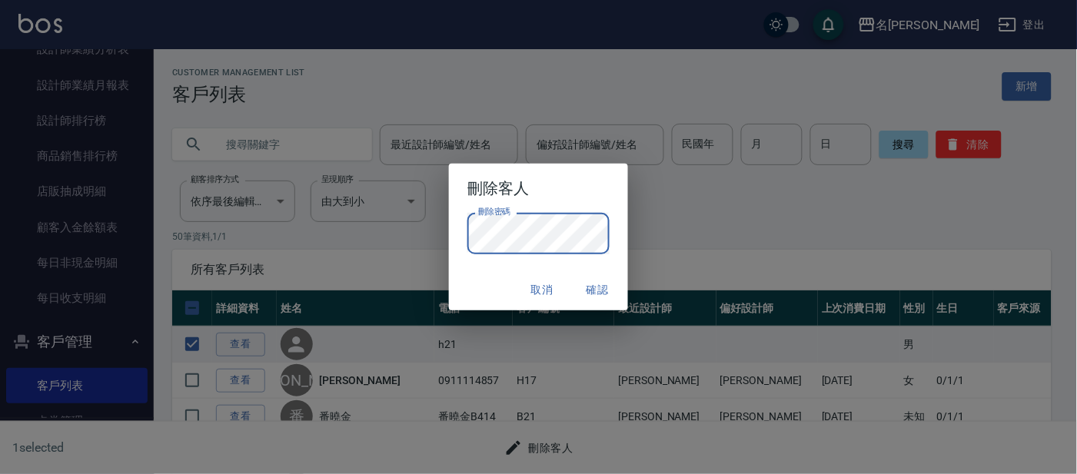
click at [584, 294] on button "確認" at bounding box center [597, 290] width 49 height 28
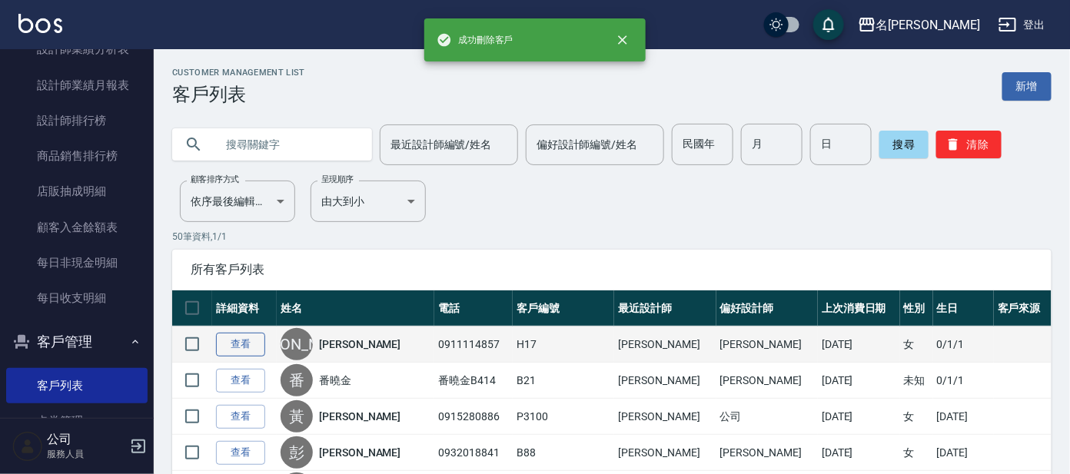
click at [244, 343] on link "查看" at bounding box center [240, 345] width 49 height 24
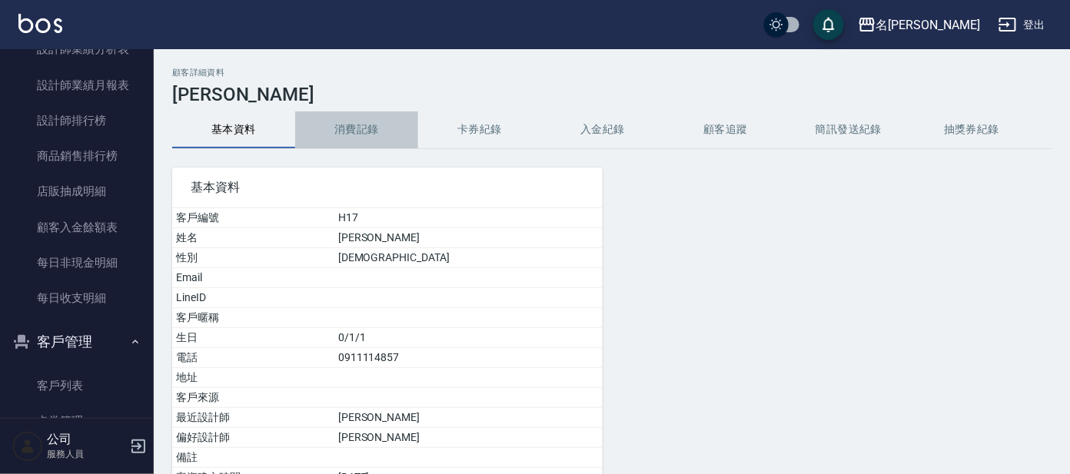
click at [350, 135] on button "消費記錄" at bounding box center [356, 129] width 123 height 37
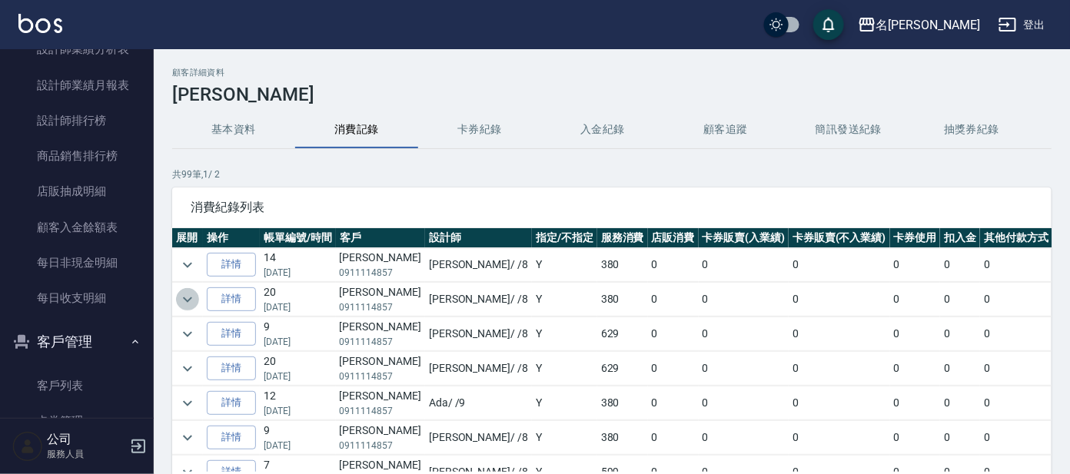
click at [188, 297] on icon "expand row" at bounding box center [187, 300] width 18 height 18
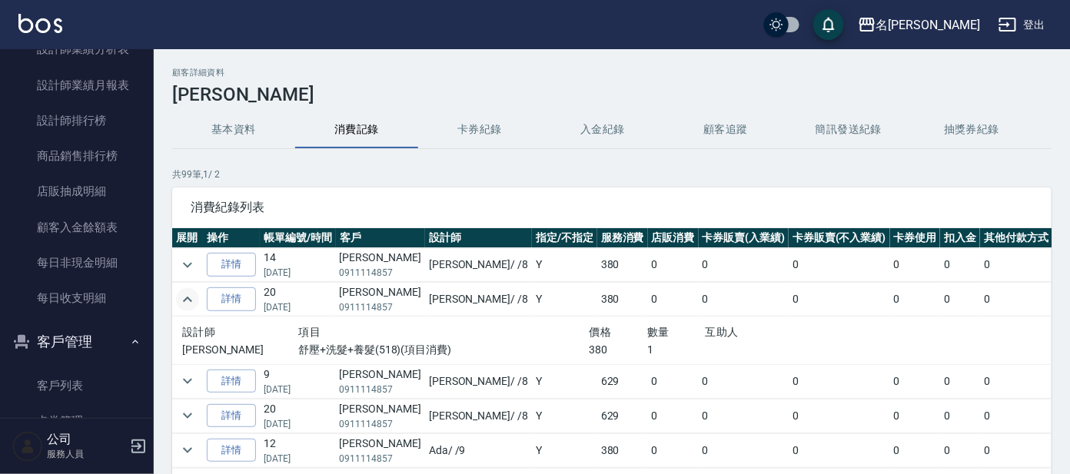
click at [183, 369] on td at bounding box center [187, 381] width 31 height 34
click at [186, 375] on icon "expand row" at bounding box center [187, 381] width 18 height 18
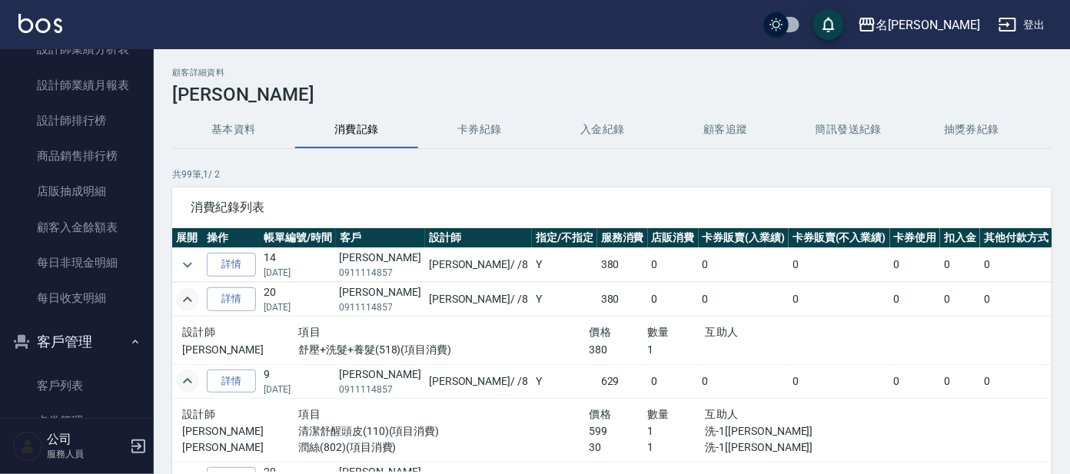
scroll to position [356, 0]
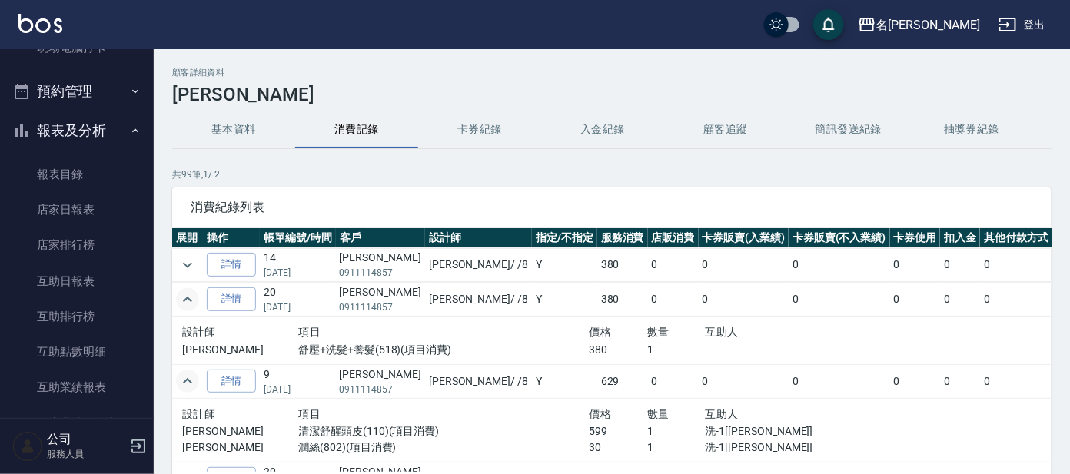
click at [52, 132] on button "報表及分析" at bounding box center [76, 131] width 141 height 40
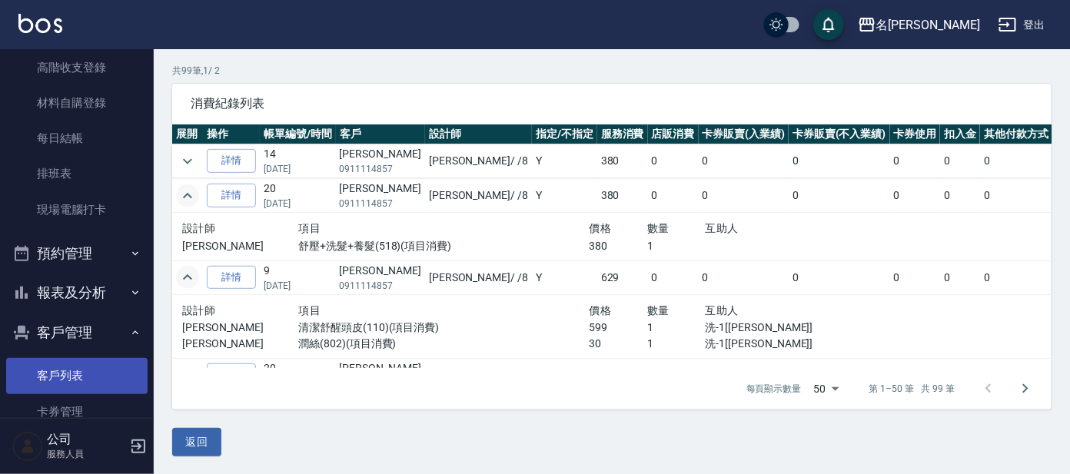
scroll to position [304, 0]
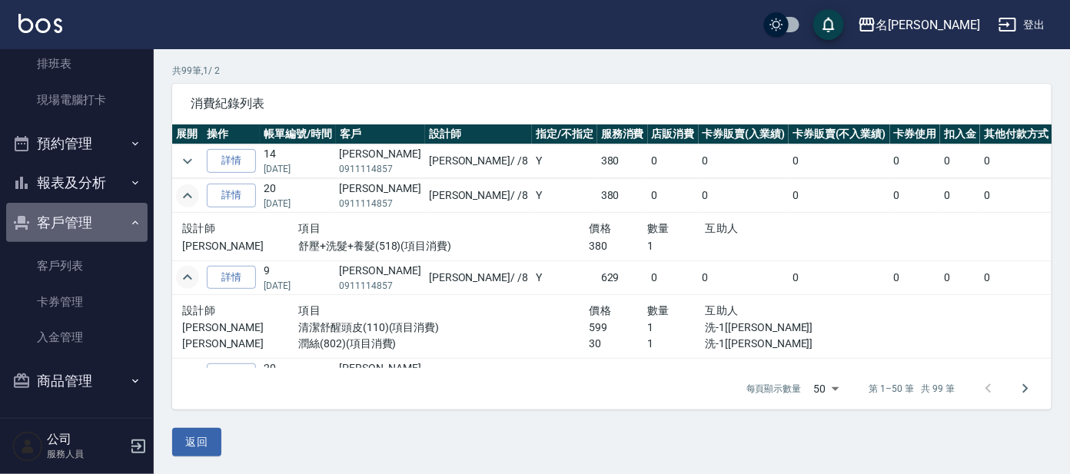
click at [90, 223] on button "客戶管理" at bounding box center [76, 223] width 141 height 40
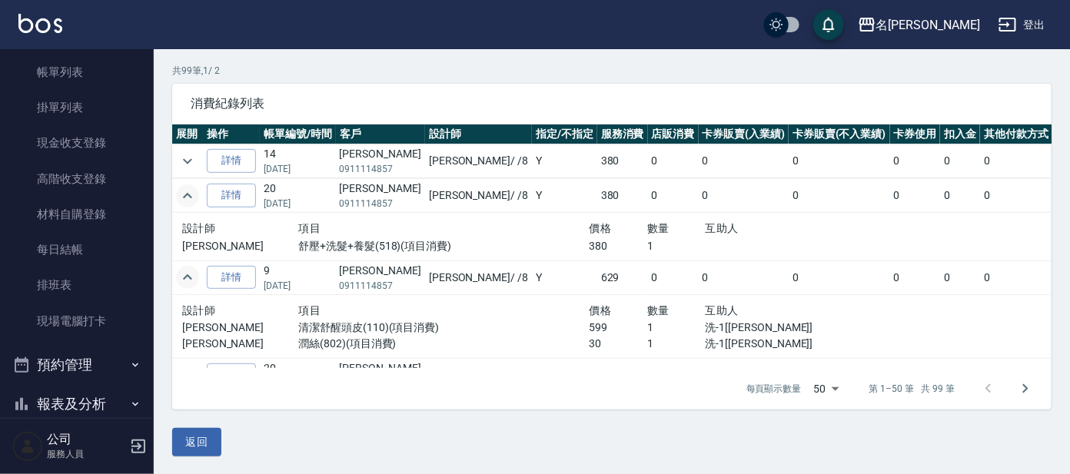
scroll to position [0, 0]
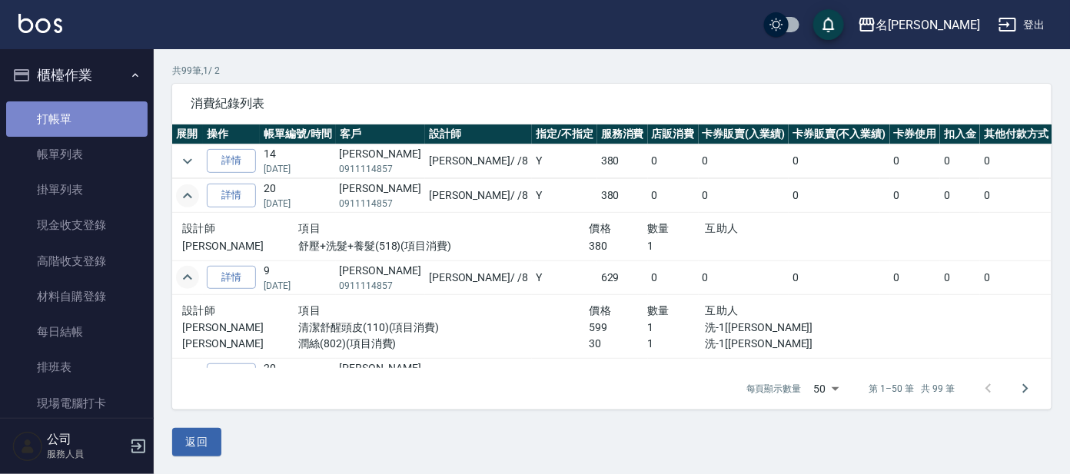
click at [78, 122] on link "打帳單" at bounding box center [76, 118] width 141 height 35
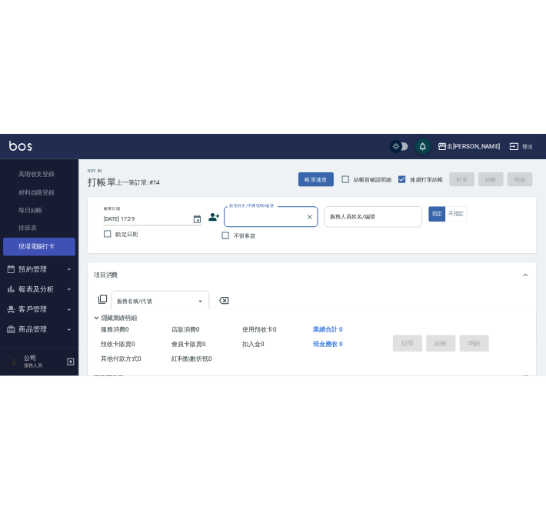
scroll to position [185, 0]
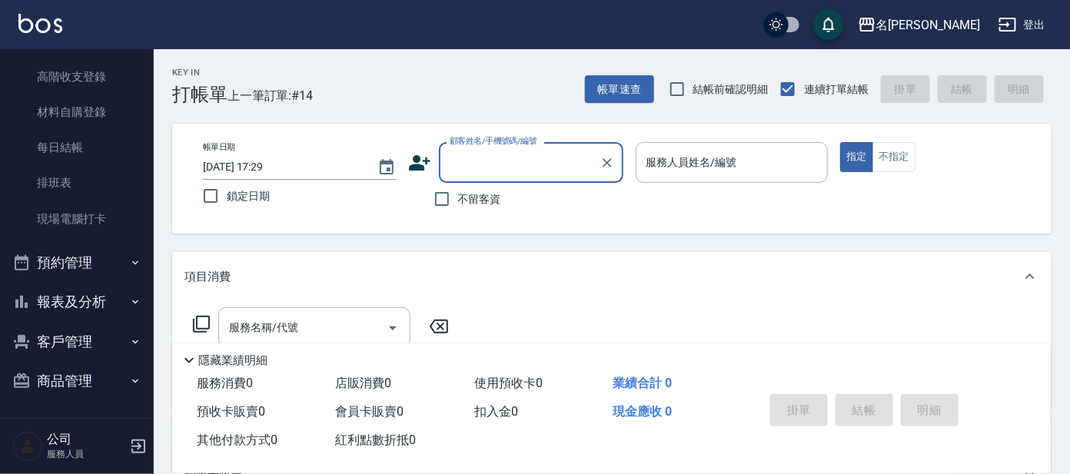
click at [81, 297] on button "報表及分析" at bounding box center [76, 302] width 141 height 40
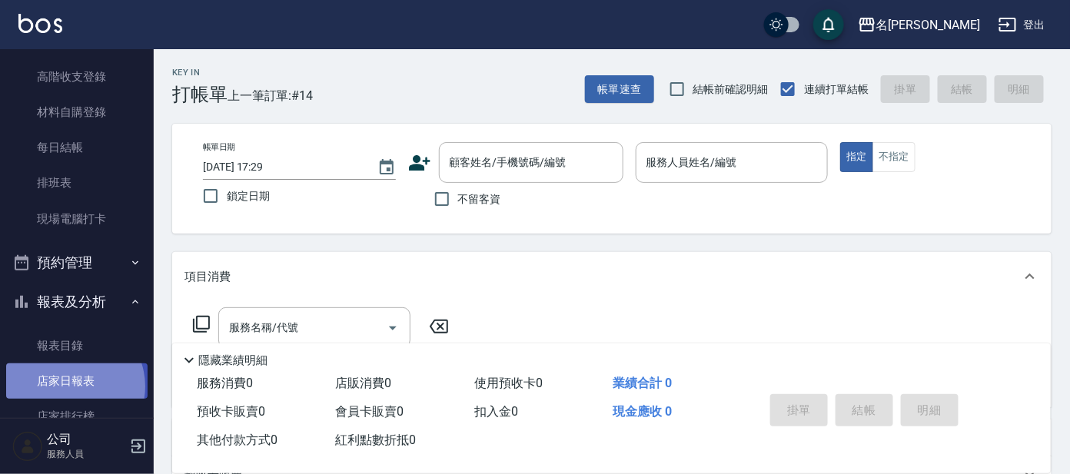
click at [70, 386] on link "店家日報表" at bounding box center [76, 381] width 141 height 35
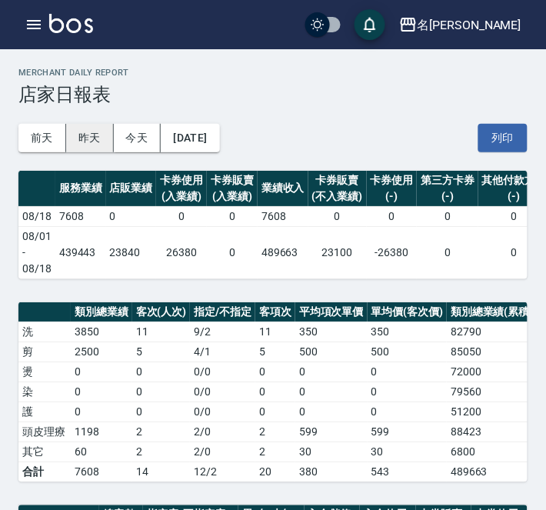
click at [98, 141] on button "昨天" at bounding box center [90, 138] width 48 height 28
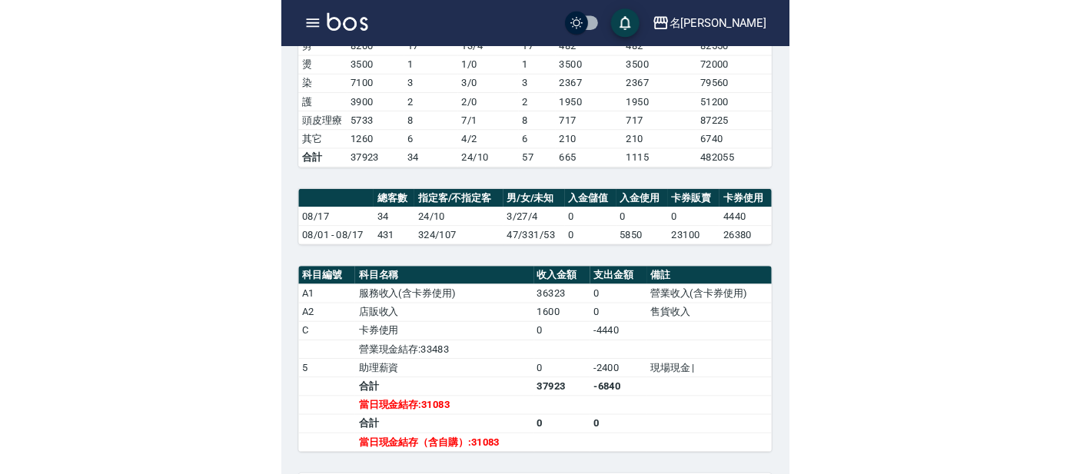
scroll to position [310, 0]
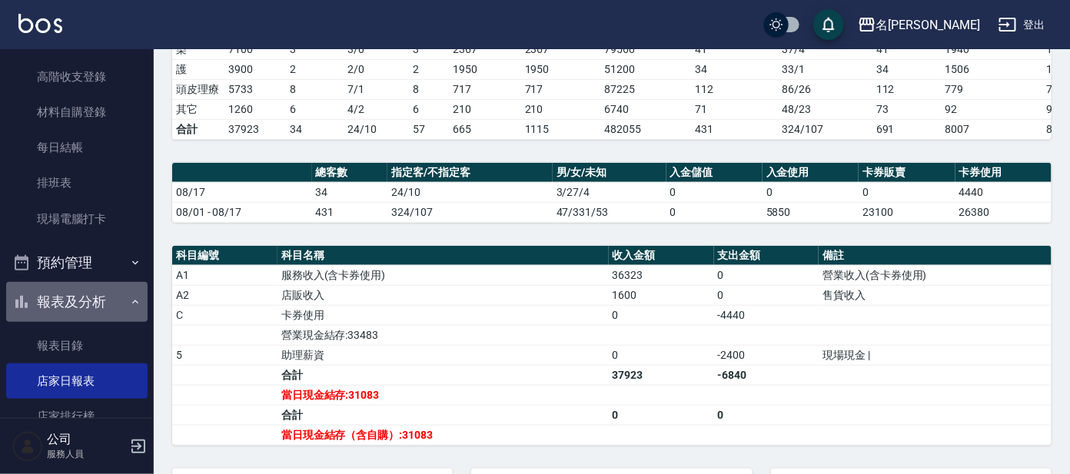
click at [105, 303] on button "報表及分析" at bounding box center [76, 302] width 141 height 40
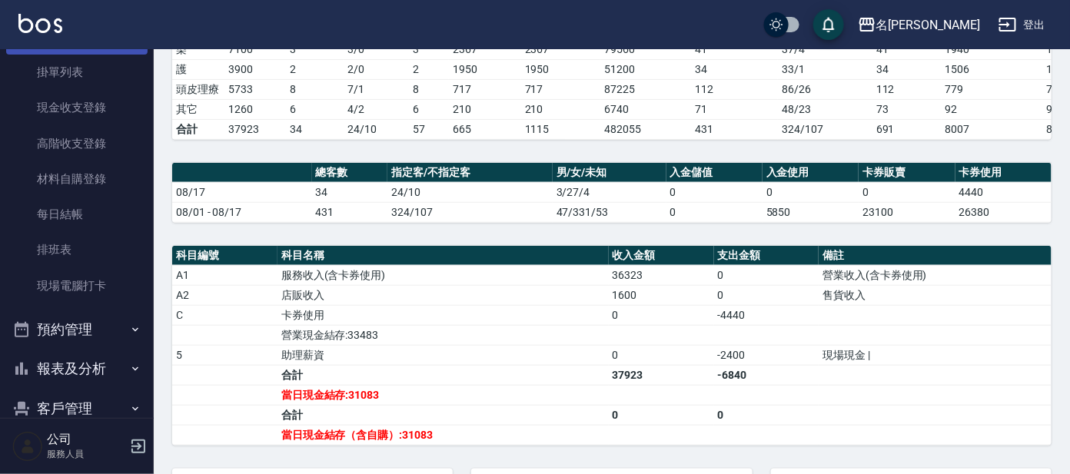
scroll to position [0, 0]
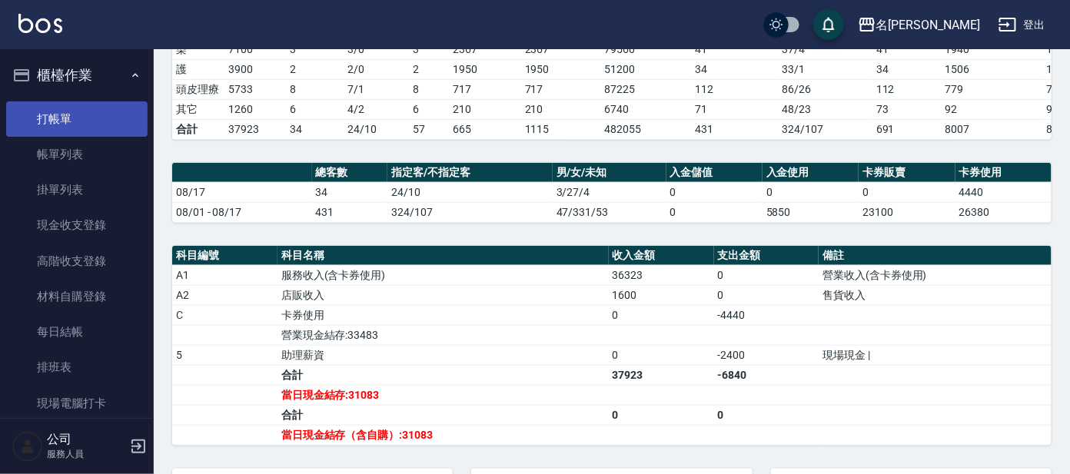
click at [70, 135] on link "打帳單" at bounding box center [76, 118] width 141 height 35
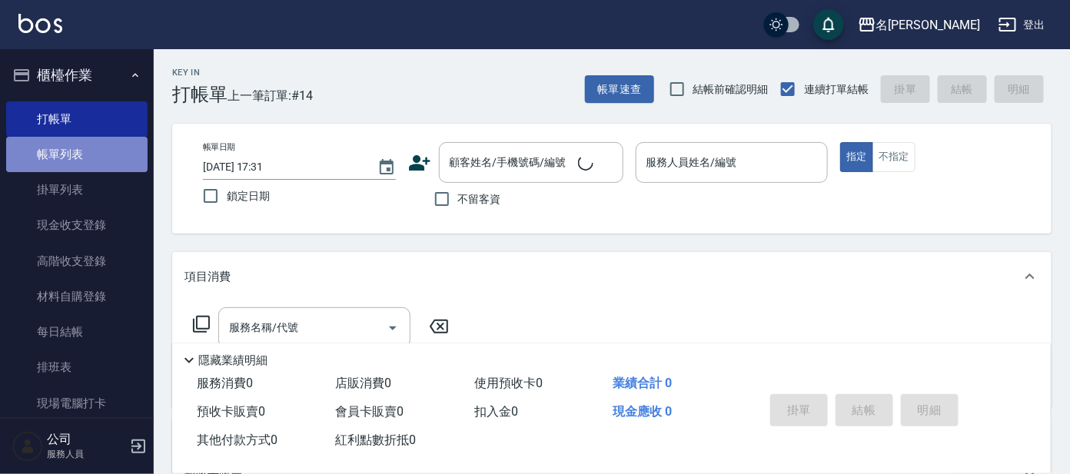
click at [77, 148] on link "帳單列表" at bounding box center [76, 154] width 141 height 35
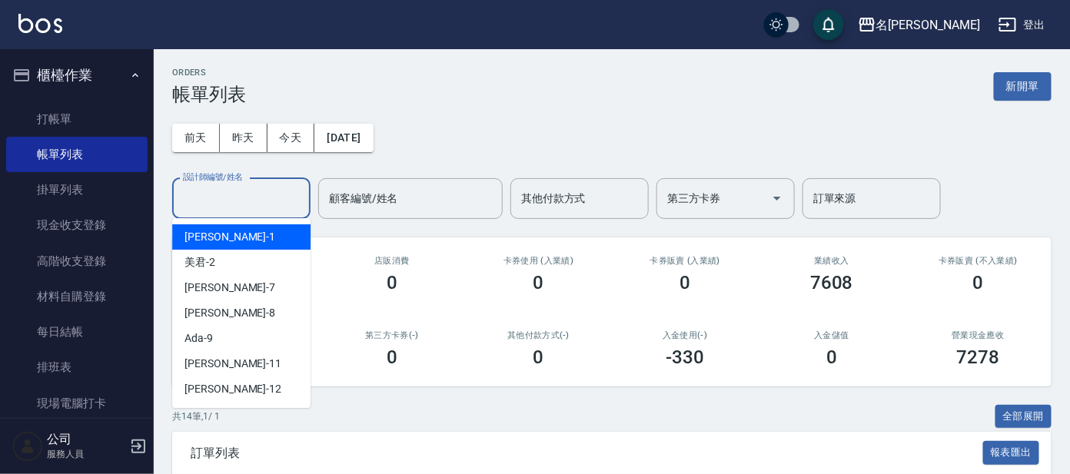
drag, startPoint x: 240, startPoint y: 201, endPoint x: 231, endPoint y: 200, distance: 8.5
click at [239, 200] on input "設計師編號/姓名" at bounding box center [241, 198] width 125 height 27
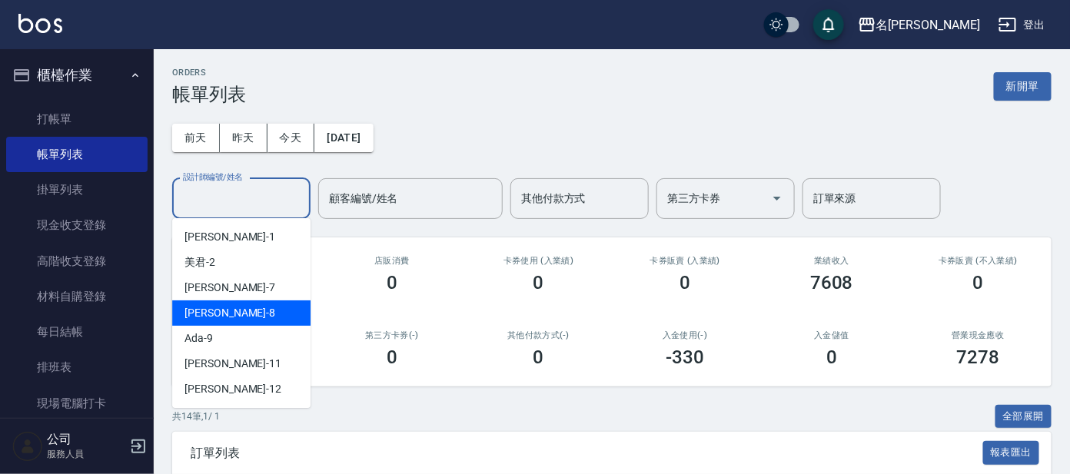
click at [218, 320] on div "[PERSON_NAME] -8" at bounding box center [241, 313] width 138 height 25
type input "[PERSON_NAME]-8"
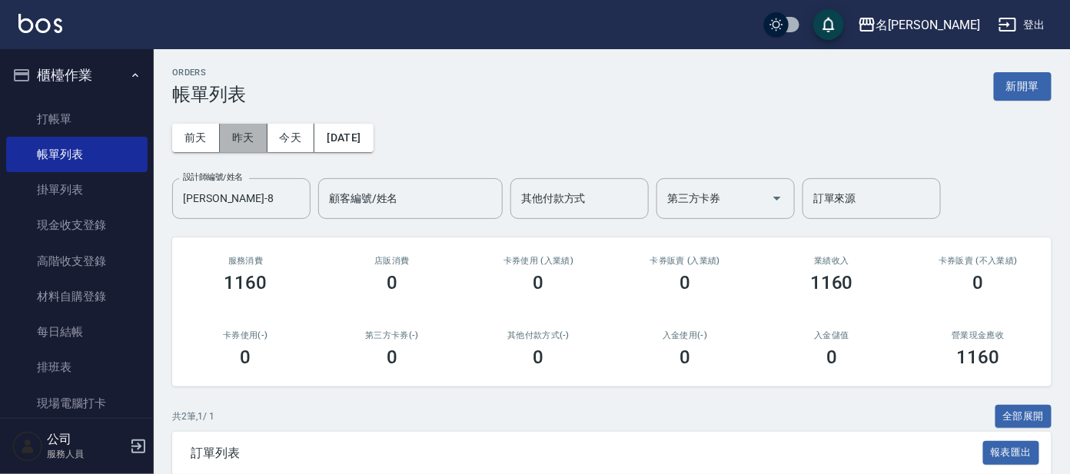
click at [239, 133] on button "昨天" at bounding box center [244, 138] width 48 height 28
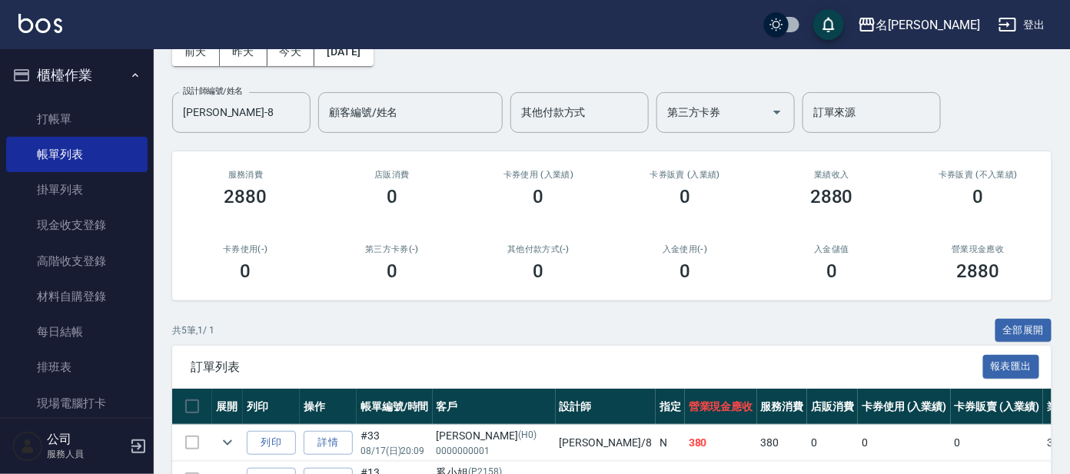
scroll to position [288, 0]
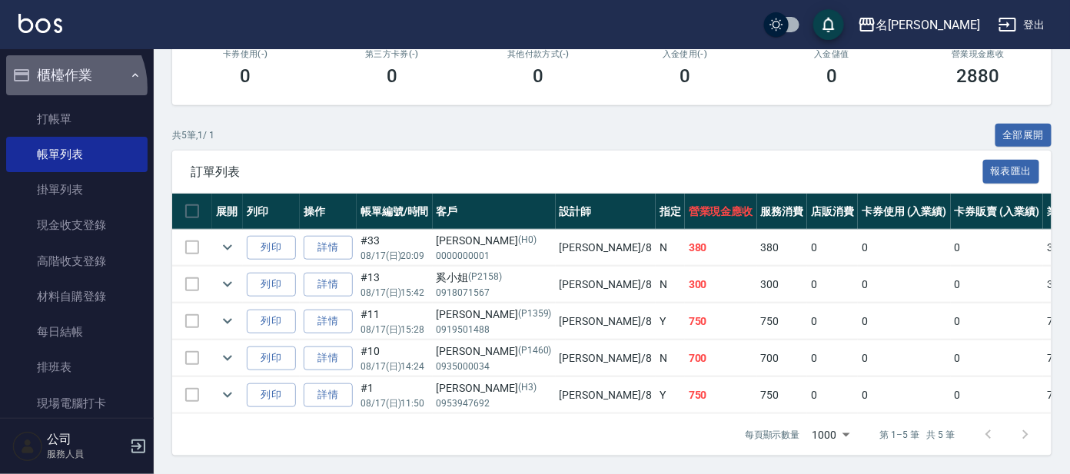
click at [62, 88] on button "櫃檯作業" at bounding box center [76, 75] width 141 height 40
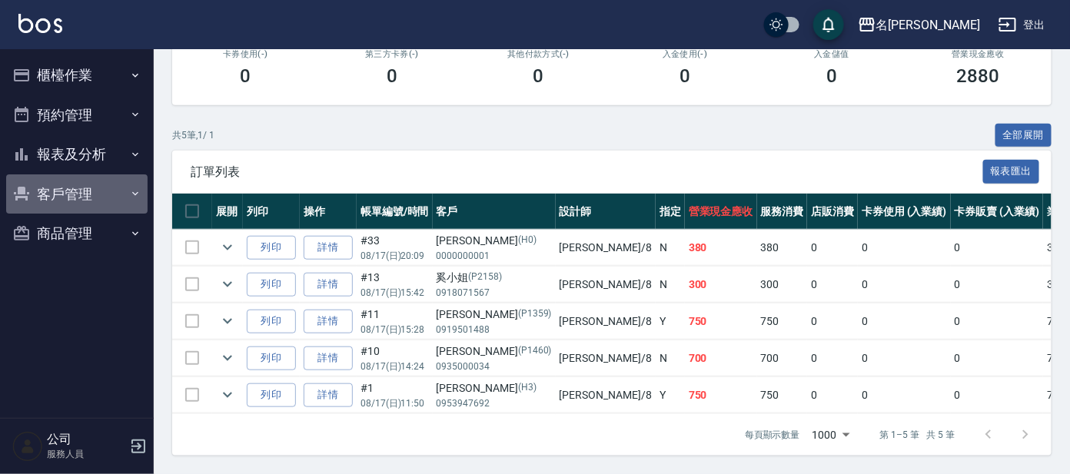
click at [72, 185] on button "客戶管理" at bounding box center [76, 195] width 141 height 40
click at [87, 185] on button "客戶管理" at bounding box center [76, 195] width 141 height 40
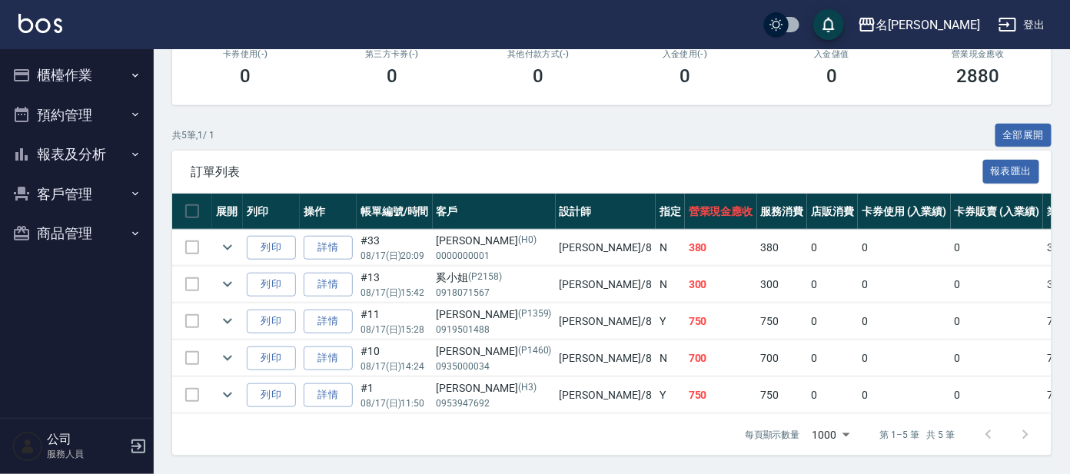
click at [88, 161] on button "報表及分析" at bounding box center [76, 155] width 141 height 40
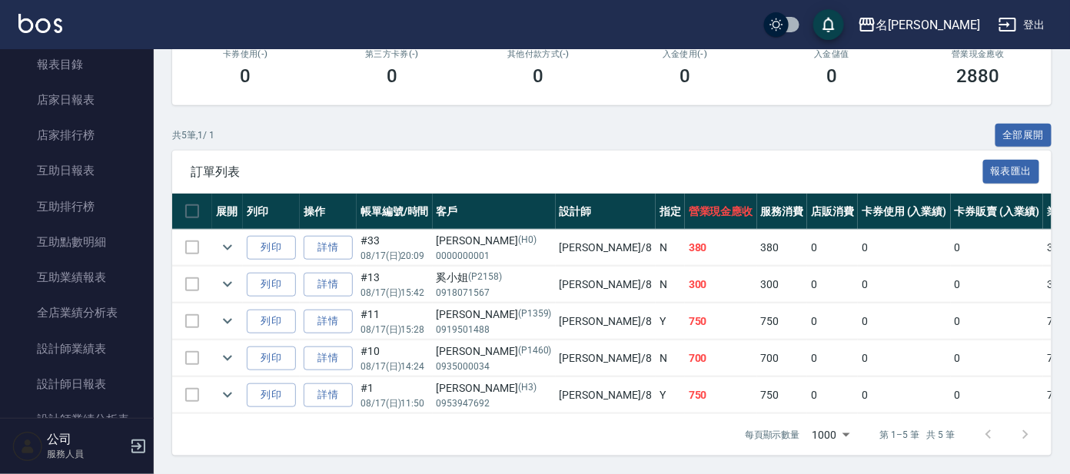
scroll to position [384, 0]
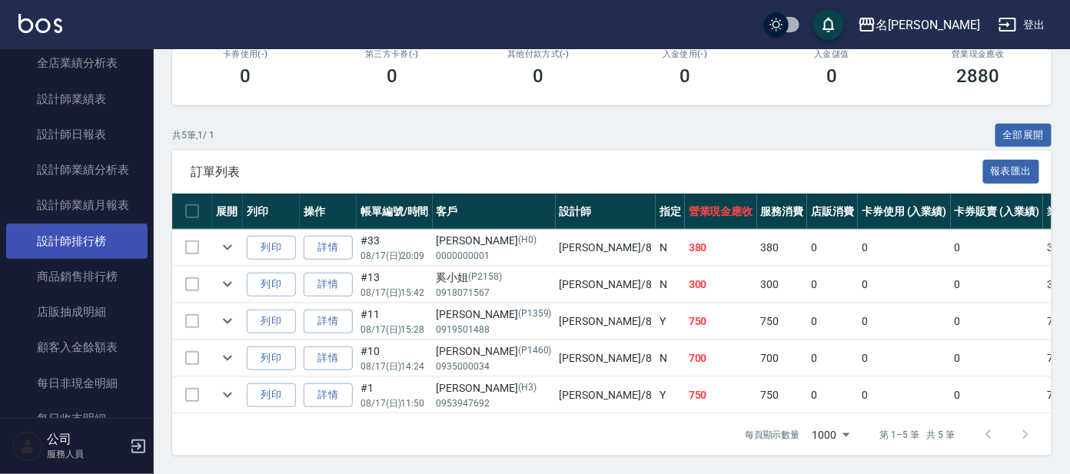
click at [85, 230] on link "設計師排行榜" at bounding box center [76, 241] width 141 height 35
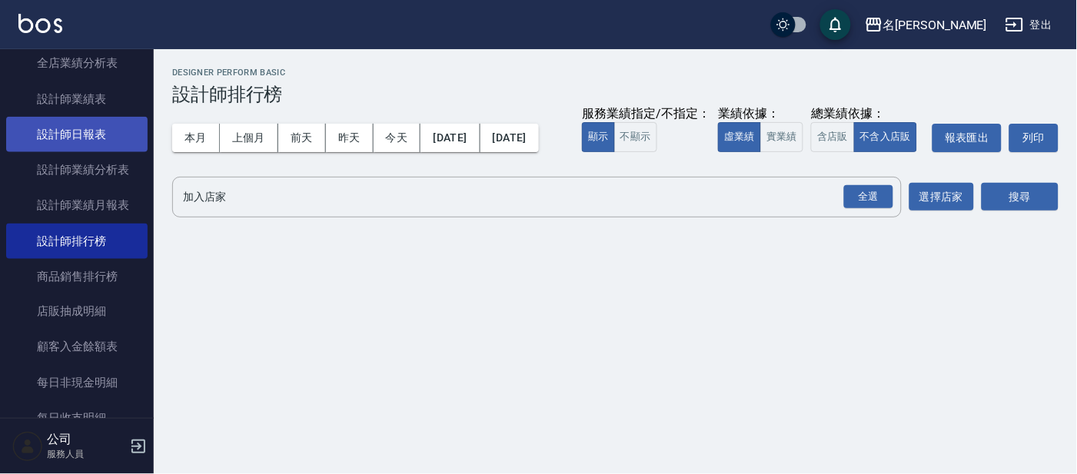
click at [101, 132] on link "設計師日報表" at bounding box center [76, 134] width 141 height 35
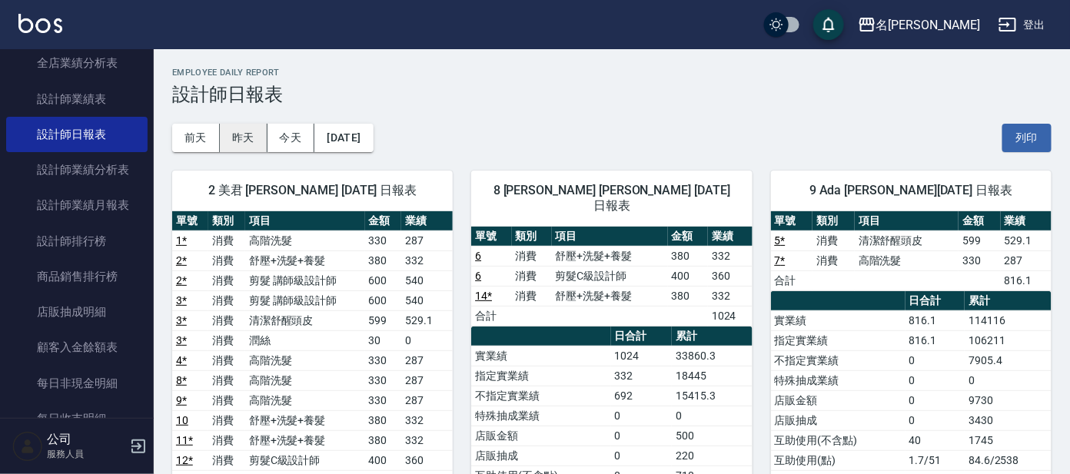
click at [246, 142] on button "昨天" at bounding box center [244, 138] width 48 height 28
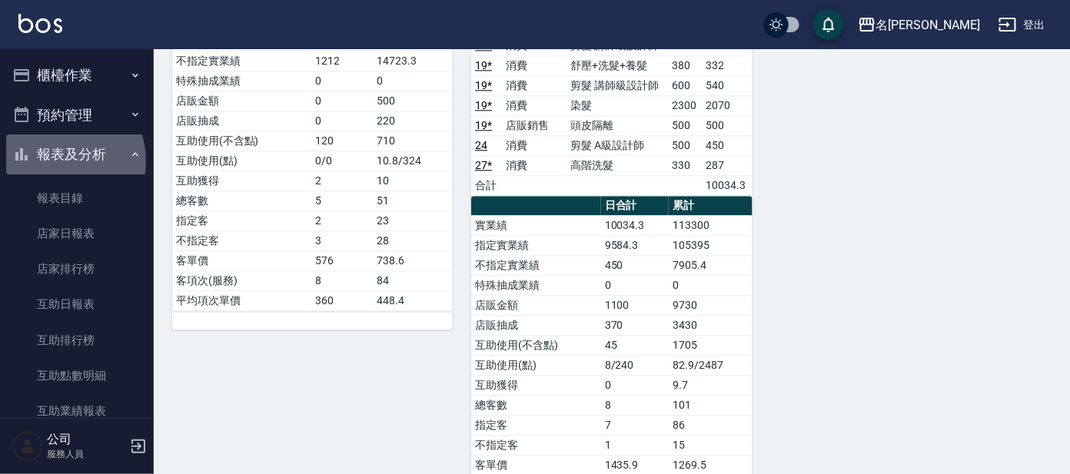
click at [55, 161] on button "報表及分析" at bounding box center [76, 155] width 141 height 40
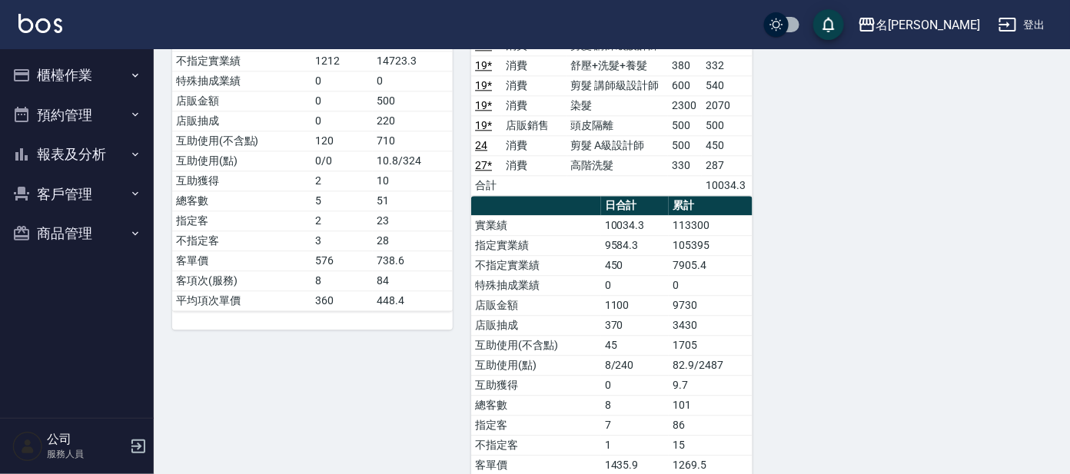
click at [108, 66] on button "櫃檯作業" at bounding box center [76, 75] width 141 height 40
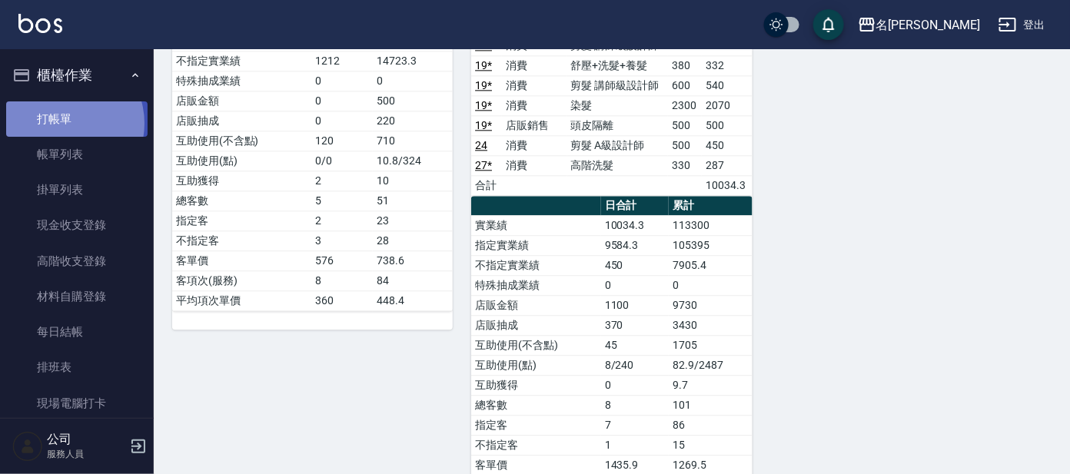
click at [64, 123] on link "打帳單" at bounding box center [76, 118] width 141 height 35
